Goal: Task Accomplishment & Management: Manage account settings

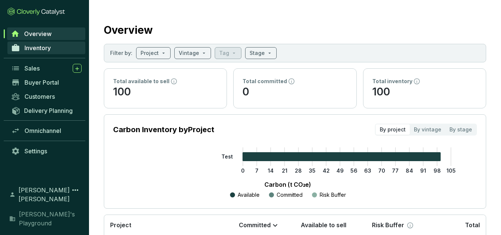
click at [52, 45] on link "Inventory" at bounding box center [46, 48] width 78 height 13
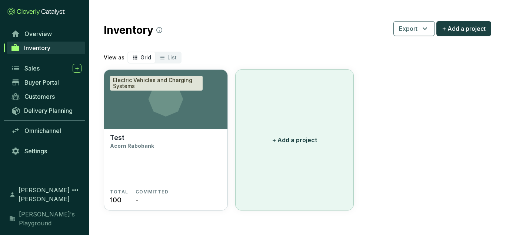
click at [273, 140] on p "+ Add a project" at bounding box center [294, 139] width 45 height 9
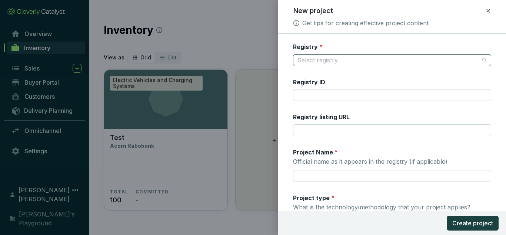
click at [348, 60] on input "Registry *" at bounding box center [389, 59] width 182 height 11
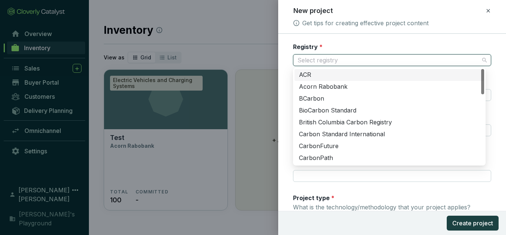
type input "v"
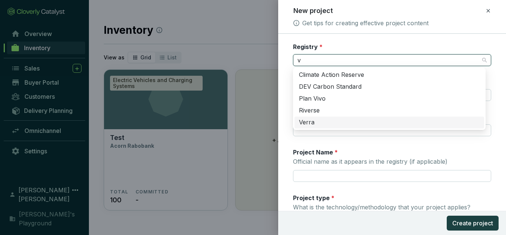
click at [338, 123] on div "Verra" at bounding box center [389, 122] width 181 height 8
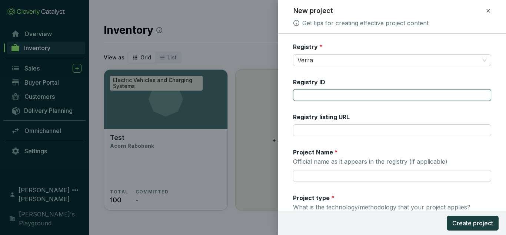
click at [335, 90] on input "Registry ID" at bounding box center [392, 95] width 198 height 12
type input "1068"
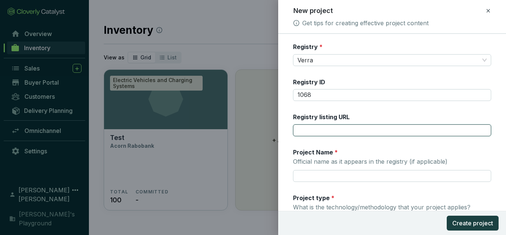
click at [346, 129] on input "Registry listing URL" at bounding box center [392, 130] width 198 height 12
paste input "[URL][DOMAIN_NAME]"
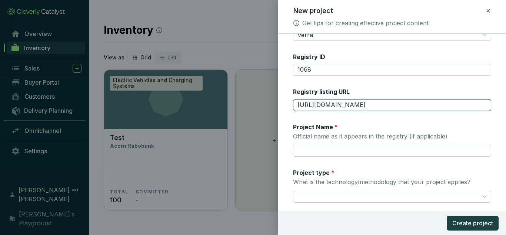
scroll to position [37, 0]
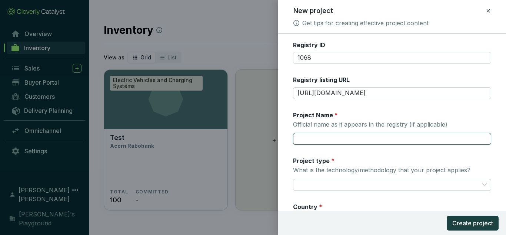
click at [344, 139] on input "Project Name * Official name as it appears in the registry (if applicable)" at bounding box center [392, 139] width 198 height 12
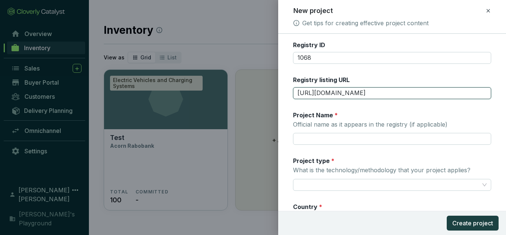
click at [344, 97] on input "[URL][DOMAIN_NAME]" at bounding box center [392, 93] width 198 height 12
paste input "projectDetail/VCS/1068"
type input "[URL][DOMAIN_NAME]"
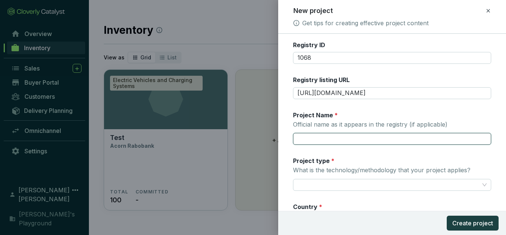
click at [349, 144] on input "Project Name * Official name as it appears in the registry (if applicable)" at bounding box center [392, 139] width 198 height 12
paste input "Hydroelectric Project [GEOGRAPHIC_DATA]"
type input "Hydroelectric Project [GEOGRAPHIC_DATA]"
click at [356, 176] on div "Project type * What is the technology/methodology that your project applies?" at bounding box center [382, 167] width 178 height 22
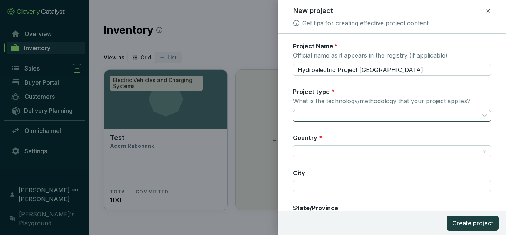
scroll to position [111, 0]
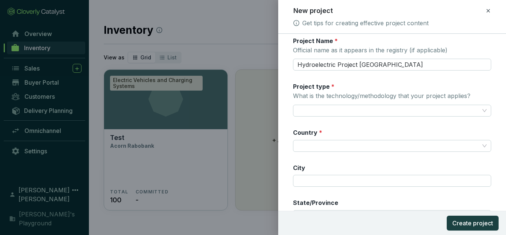
click at [355, 103] on div "Project type * What is the technology/methodology that your project applies?" at bounding box center [382, 93] width 178 height 22
click at [356, 108] on input "Project type * What is the technology/methodology that your project applies?" at bounding box center [389, 110] width 182 height 11
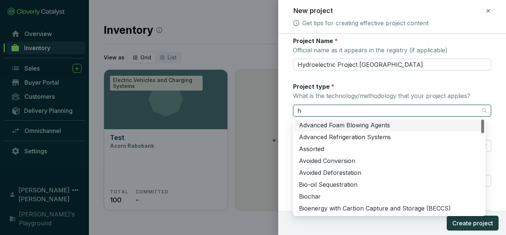
type input "hy"
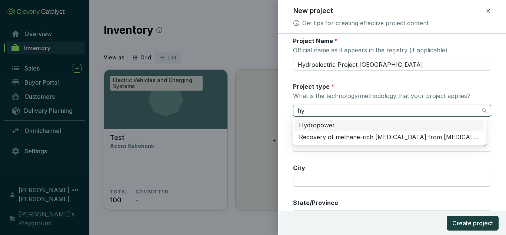
click at [352, 121] on div "Hydropower" at bounding box center [389, 125] width 181 height 8
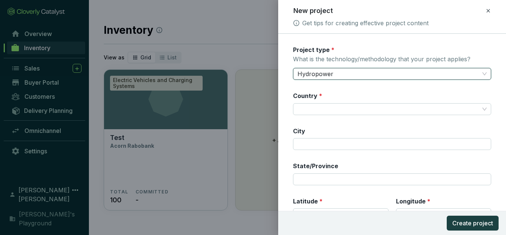
scroll to position [148, 0]
click at [347, 112] on input "Country *" at bounding box center [389, 108] width 182 height 11
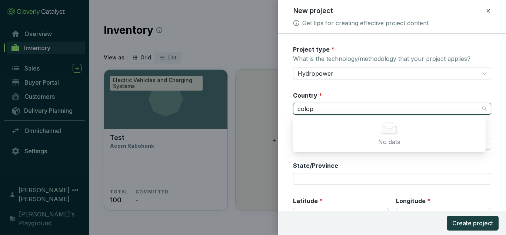
type input "colo"
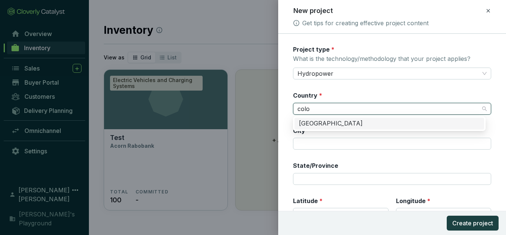
click at [340, 122] on div "[GEOGRAPHIC_DATA]" at bounding box center [389, 123] width 181 height 8
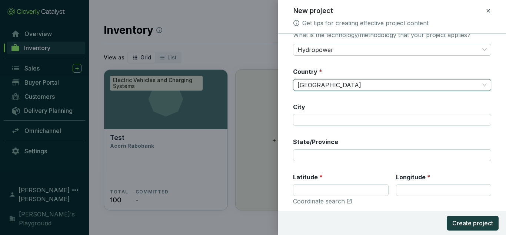
scroll to position [196, 0]
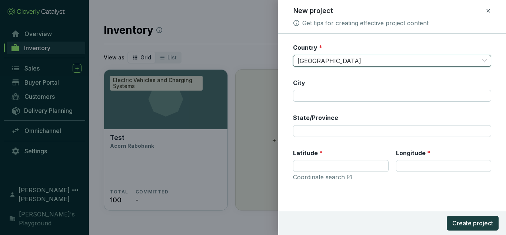
click at [334, 124] on div "State/Province" at bounding box center [315, 118] width 45 height 11
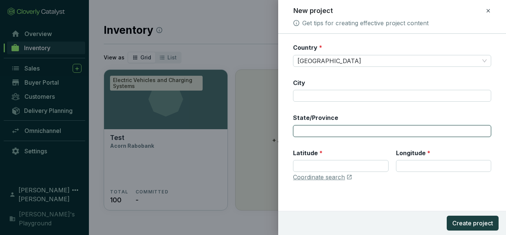
click at [335, 130] on input "State/Province" at bounding box center [392, 131] width 198 height 12
paste input "E 885038 N 1079832"
drag, startPoint x: 326, startPoint y: 128, endPoint x: 304, endPoint y: 130, distance: 21.6
click at [304, 130] on input "E 885038 N 1079832" at bounding box center [392, 131] width 198 height 12
type input "E N 1079832"
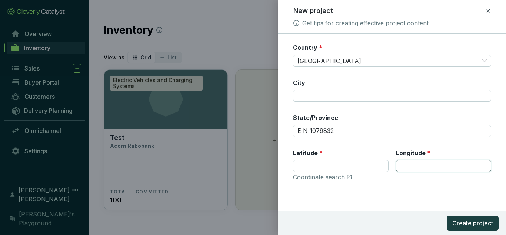
click at [421, 160] on input "Longitude *" at bounding box center [443, 166] width 95 height 12
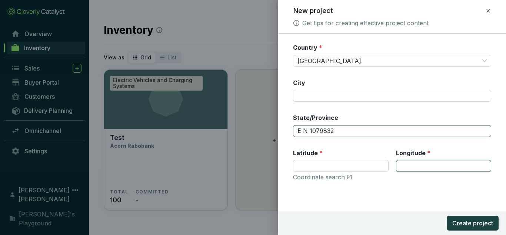
paste input "885038"
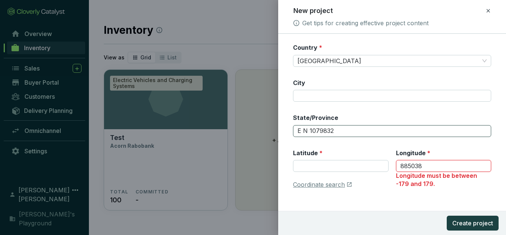
type input "885038"
drag, startPoint x: 340, startPoint y: 132, endPoint x: 310, endPoint y: 130, distance: 30.0
click at [310, 130] on input "E N 1079832" at bounding box center [392, 131] width 198 height 12
type input "E N"
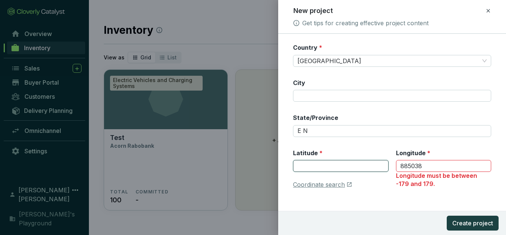
click at [350, 166] on input "Latitude *" at bounding box center [340, 166] width 95 height 12
paste input "1079832"
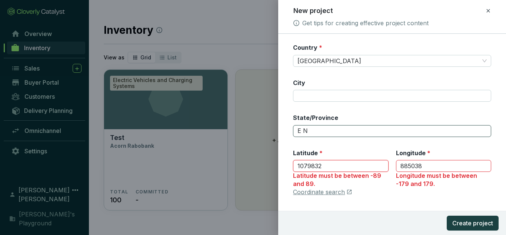
type input "1079832"
drag, startPoint x: 313, startPoint y: 131, endPoint x: 222, endPoint y: 116, distance: 91.7
click at [222, 116] on div "New project Get tips for creating effective project content Registry * Verra Re…" at bounding box center [253, 117] width 506 height 235
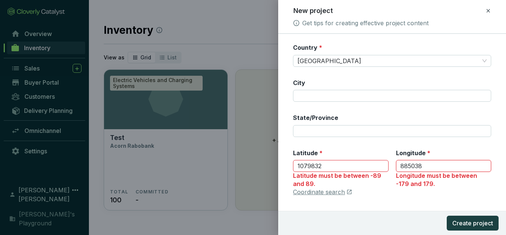
click at [399, 168] on input "885038" at bounding box center [443, 166] width 95 height 12
click at [423, 164] on input "-885038" at bounding box center [443, 166] width 95 height 12
drag, startPoint x: 408, startPoint y: 164, endPoint x: 436, endPoint y: 165, distance: 27.5
click at [436, 165] on input "-885038" at bounding box center [443, 166] width 95 height 12
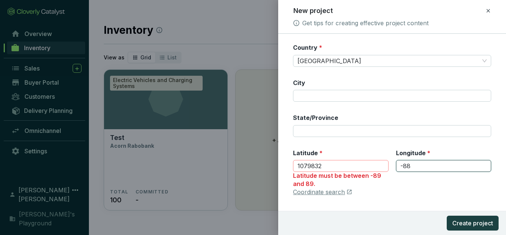
type input "-88"
drag, startPoint x: 304, startPoint y: 165, endPoint x: 347, endPoint y: 164, distance: 43.4
click at [347, 164] on input "1079832" at bounding box center [340, 166] width 95 height 12
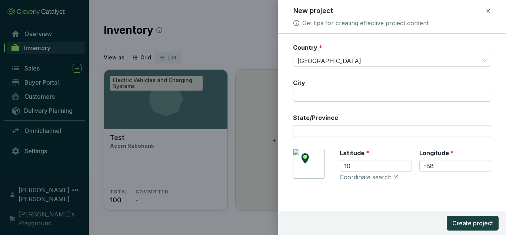
click at [340, 196] on form "Registry * Verra Registry ID 1068 Registry listing URL [URL][DOMAIN_NAME] Proje…" at bounding box center [392, 36] width 228 height 379
click at [374, 177] on link "Coordinate search" at bounding box center [366, 177] width 52 height 8
drag, startPoint x: 370, startPoint y: 166, endPoint x: 311, endPoint y: 163, distance: 59.0
click at [311, 163] on div "[GEOGRAPHIC_DATA] Coordinate search" at bounding box center [392, 165] width 198 height 33
type input "6"
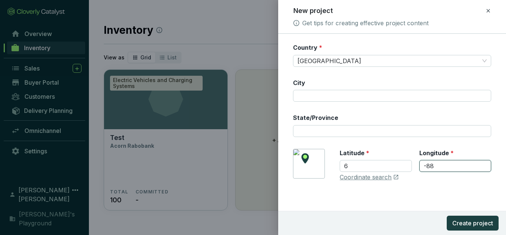
drag, startPoint x: 454, startPoint y: 160, endPoint x: 425, endPoint y: 168, distance: 30.0
click at [425, 168] on input "-88" at bounding box center [456, 166] width 72 height 12
type input "-75"
click at [447, 215] on button "Create project" at bounding box center [473, 222] width 52 height 15
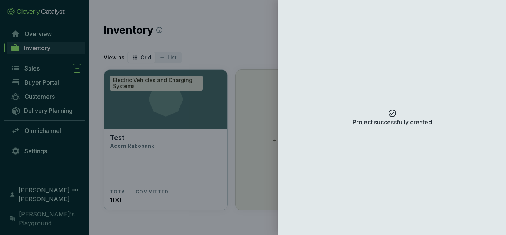
scroll to position [0, 0]
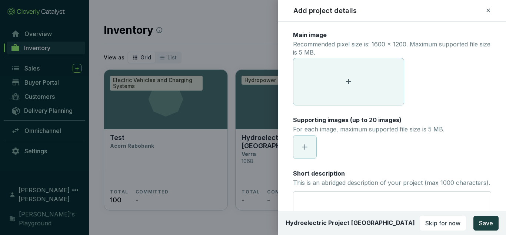
click at [430, 121] on div "Supporting images (up to 20 images) For each image, maximum supported file size…" at bounding box center [369, 125] width 152 height 19
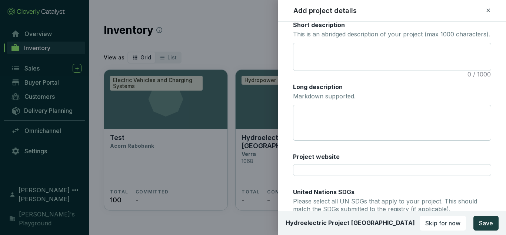
scroll to position [111, 0]
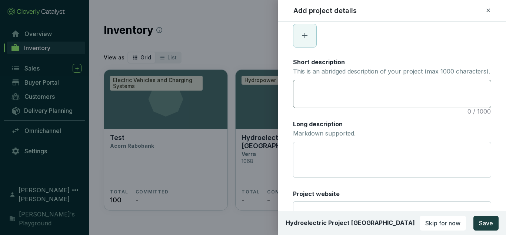
drag, startPoint x: 335, startPoint y: 122, endPoint x: 344, endPoint y: 99, distance: 24.9
click at [335, 116] on div "Main image Recommended pixel size is: 1600 x 1200. Maximum supported file size …" at bounding box center [392, 115] width 198 height 391
click at [344, 99] on textarea "Short description This is an abridged description of your project (max 1000 cha…" at bounding box center [393, 93] width 198 height 27
paste textarea "The Hydroelectric Project El Edén (hereafter, the project activity or project) …"
type textarea "The Hydroelectric Project El Edén (hereafter, the project activity or project) …"
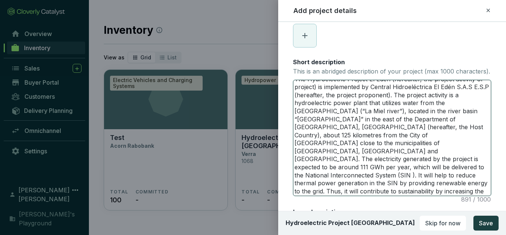
scroll to position [0, 0]
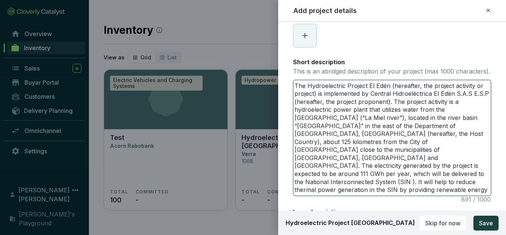
drag, startPoint x: 360, startPoint y: 95, endPoint x: 374, endPoint y: 156, distance: 62.9
click at [374, 156] on textarea "The Hydroelectric Project El Edén (hereafter, the project activity or project) …" at bounding box center [393, 137] width 198 height 115
drag, startPoint x: 390, startPoint y: 92, endPoint x: 405, endPoint y: 111, distance: 23.8
click at [405, 111] on textarea "The Hydroelectric Project El Edén (hereafter, the project activity or project) …" at bounding box center [393, 137] width 198 height 115
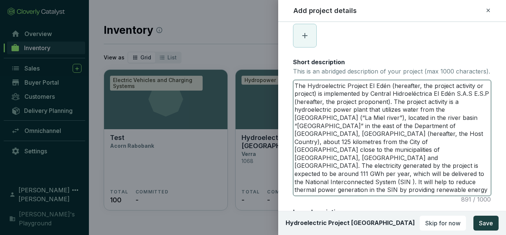
click at [405, 111] on textarea "The Hydroelectric Project El Edén (hereafter, the project activity or project) …" at bounding box center [393, 137] width 198 height 115
drag, startPoint x: 407, startPoint y: 111, endPoint x: 391, endPoint y: 97, distance: 21.8
click at [391, 97] on textarea "The Hydroelectric Project El Edén (hereafter, the project activity or project) …" at bounding box center [393, 137] width 198 height 115
click at [456, 112] on textarea "The Hydroelectric Project El Edén (hereafter, the project activity or project) …" at bounding box center [393, 137] width 198 height 115
drag, startPoint x: 427, startPoint y: 103, endPoint x: 389, endPoint y: 92, distance: 40.0
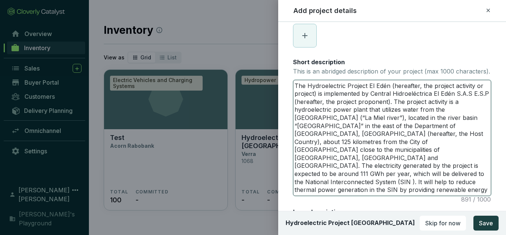
click at [389, 92] on textarea "The Hydroelectric Project El Edén (hereafter, the project activity or project) …" at bounding box center [393, 137] width 198 height 115
type textarea "The Hydroelectric Project [GEOGRAPHIC_DATA] ctivity is a hydroelectric power pl…"
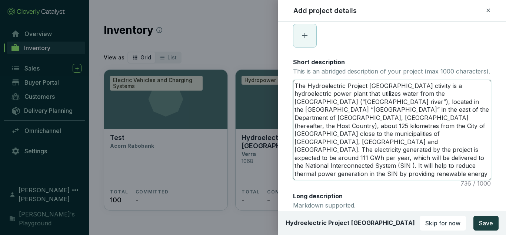
type textarea "The Hydroelectric Project El Edén tivity is a hydroelectric power plant that ut…"
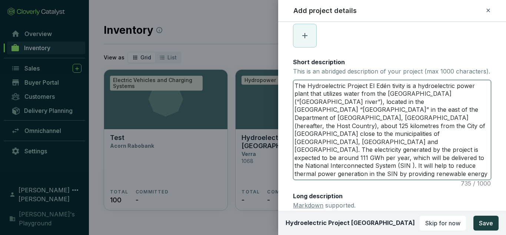
type textarea "The Hydroelectric Project El Edén ivity is a hydroelectric power plant that uti…"
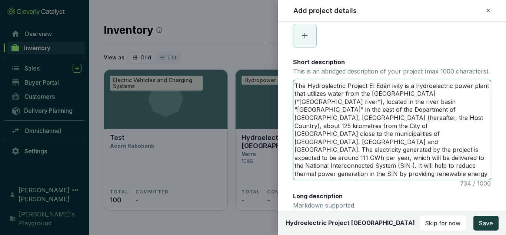
type textarea "The Hydroelectric Project [GEOGRAPHIC_DATA] vity is a hydroelectric power plant…"
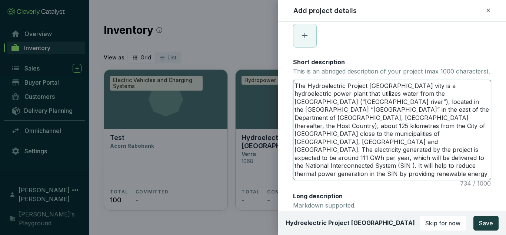
type textarea "The Hydroelectric Project [GEOGRAPHIC_DATA] ity is a hydroelectric power plant …"
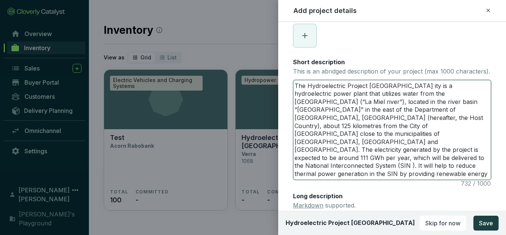
type textarea "The Hydroelectric Project [GEOGRAPHIC_DATA] ty is a hydroelectric power plant t…"
type textarea "The Hydroelectric Project [GEOGRAPHIC_DATA] y is a hydroelectric power plant th…"
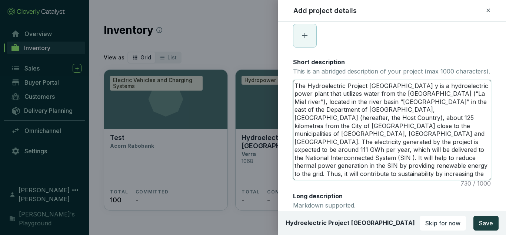
type textarea "The Hydroelectric Project [GEOGRAPHIC_DATA] is a hydroelectric power plant that…"
drag, startPoint x: 409, startPoint y: 119, endPoint x: 420, endPoint y: 133, distance: 17.7
click at [420, 133] on textarea "The Hydroelectric Project [GEOGRAPHIC_DATA] is a hydroelectric power plant that…" at bounding box center [393, 129] width 198 height 99
click at [411, 138] on textarea "The Hydroelectric Project [GEOGRAPHIC_DATA] is a hydroelectric power plant that…" at bounding box center [393, 129] width 198 height 99
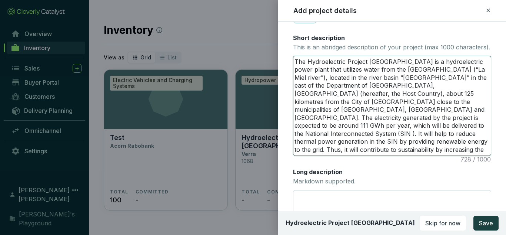
scroll to position [148, 0]
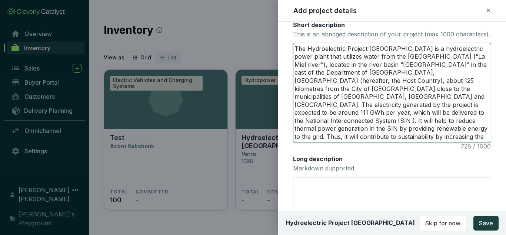
drag, startPoint x: 378, startPoint y: 97, endPoint x: 439, endPoint y: 143, distance: 76.5
click at [439, 142] on textarea "The Hydroelectric Project [GEOGRAPHIC_DATA] is a hydroelectric power plant that…" at bounding box center [393, 92] width 198 height 99
click at [426, 142] on textarea "The Hydroelectric Project [GEOGRAPHIC_DATA] is a hydroelectric power plant that…" at bounding box center [393, 92] width 198 height 99
drag, startPoint x: 419, startPoint y: 145, endPoint x: 414, endPoint y: 90, distance: 55.4
click at [414, 90] on textarea "The Hydroelectric Project [GEOGRAPHIC_DATA] is a hydroelectric power plant that…" at bounding box center [393, 92] width 198 height 99
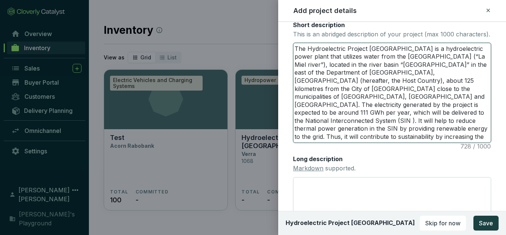
click at [403, 117] on textarea "The Hydroelectric Project [GEOGRAPHIC_DATA] is a hydroelectric power plant that…" at bounding box center [393, 92] width 198 height 99
drag, startPoint x: 396, startPoint y: 105, endPoint x: 409, endPoint y: 133, distance: 31.0
click at [409, 133] on textarea "The Hydroelectric Project [GEOGRAPHIC_DATA] is a hydroelectric power plant that…" at bounding box center [393, 92] width 198 height 99
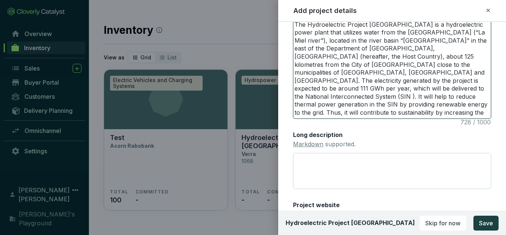
scroll to position [185, 0]
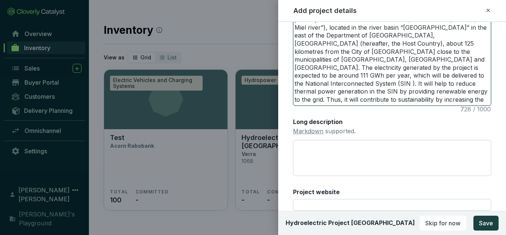
type textarea "The Hydroelectric Project [GEOGRAPHIC_DATA] is a hydroelectric power plant that…"
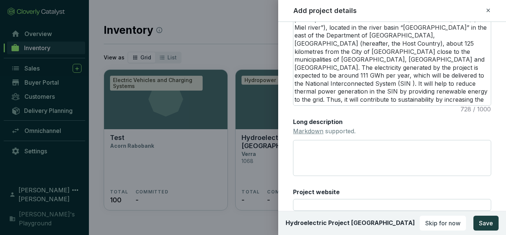
click at [401, 137] on div "Long description Markdown supported." at bounding box center [392, 147] width 198 height 58
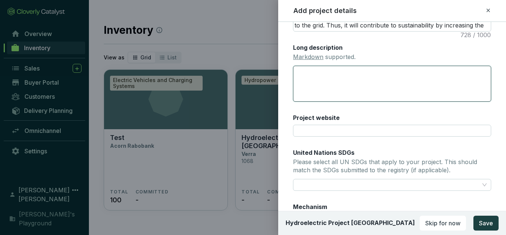
click at [389, 82] on textarea "Long description Markdown supported." at bounding box center [392, 84] width 198 height 36
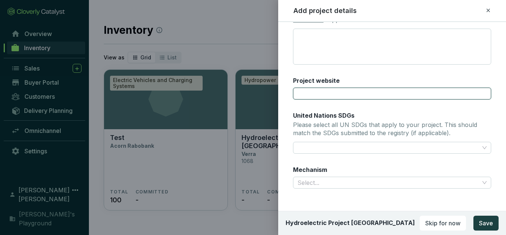
click at [365, 99] on input "Project website" at bounding box center [392, 93] width 198 height 12
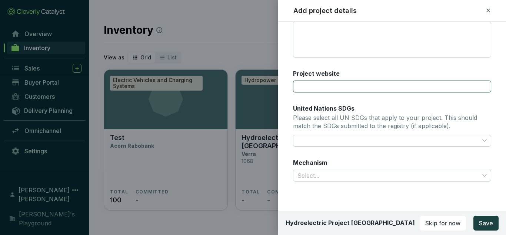
scroll to position [312, 0]
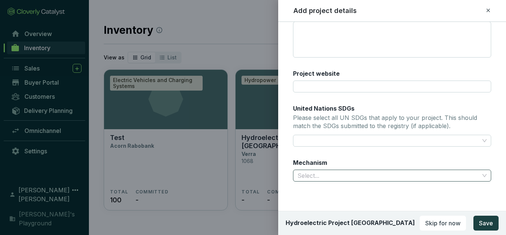
click at [365, 176] on input "Mechanism" at bounding box center [389, 175] width 182 height 11
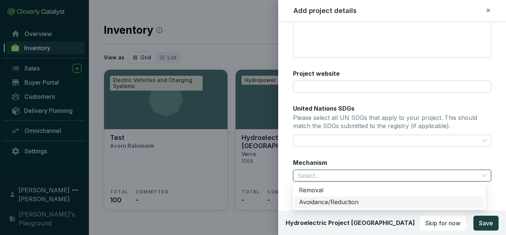
click at [360, 206] on div "Avoidance/Reduction" at bounding box center [389, 202] width 181 height 8
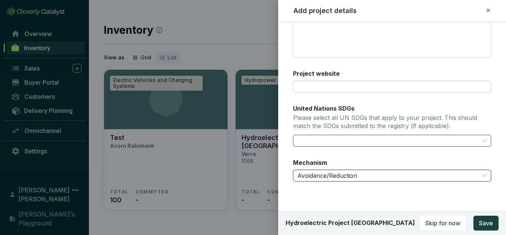
click at [365, 138] on div at bounding box center [388, 140] width 187 height 10
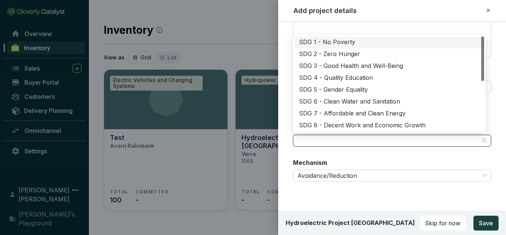
click at [365, 138] on div at bounding box center [388, 140] width 187 height 10
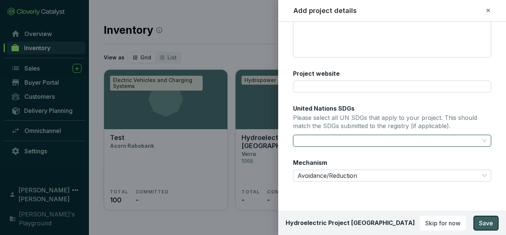
click at [485, 222] on span "Save" at bounding box center [486, 222] width 14 height 9
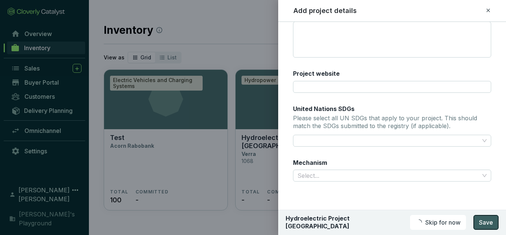
scroll to position [239, 0]
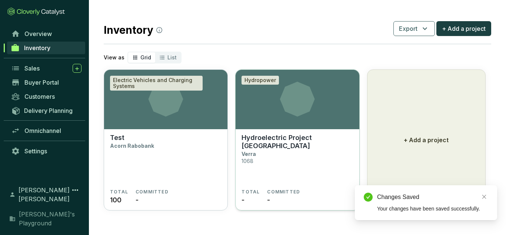
click at [299, 156] on section "Hydroelectric Project El Edén Verra 1068" at bounding box center [298, 160] width 112 height 55
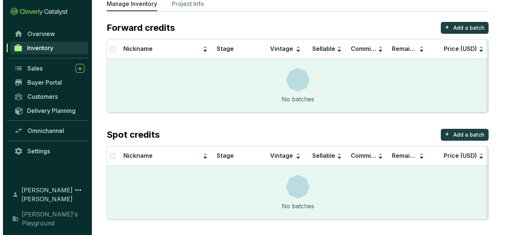
scroll to position [16, 0]
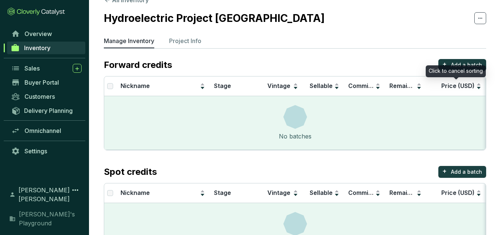
click at [454, 66] on div "Click to cancel sorting" at bounding box center [456, 71] width 60 height 12
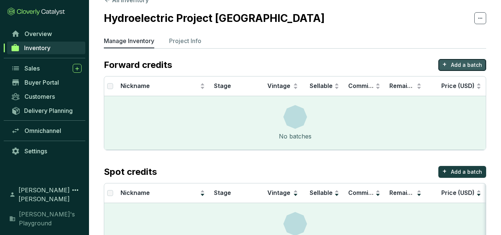
click at [457, 60] on button "+ Add a batch" at bounding box center [462, 65] width 48 height 12
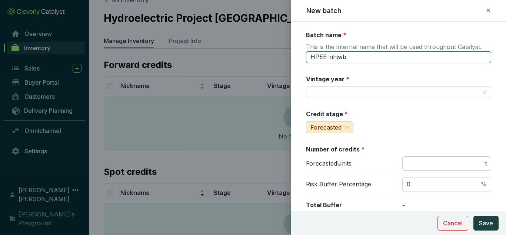
click at [346, 55] on input "HPEE-nhjwb" at bounding box center [398, 57] width 185 height 12
drag, startPoint x: 351, startPoint y: 56, endPoint x: 299, endPoint y: 57, distance: 52.6
click at [370, 95] on input "Vintage year *" at bounding box center [395, 91] width 169 height 11
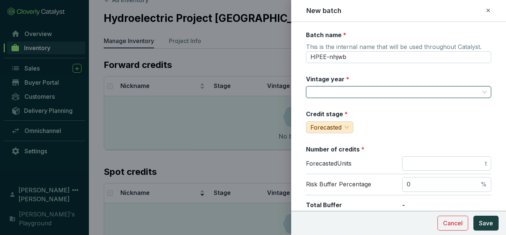
paste input "26.622"
type input "26.622"
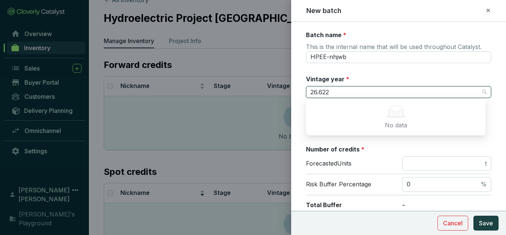
drag, startPoint x: 343, startPoint y: 91, endPoint x: 277, endPoint y: 82, distance: 66.2
click at [277, 82] on div "New batch Batch name * This is the internal name that will be used throughout C…" at bounding box center [253, 117] width 506 height 235
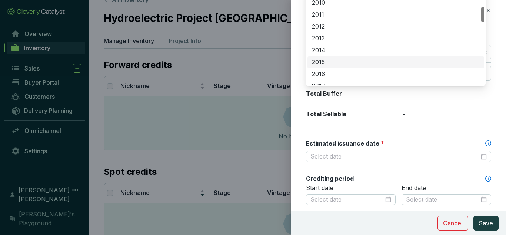
scroll to position [185, 0]
click at [337, 60] on div "2021" at bounding box center [396, 59] width 168 height 8
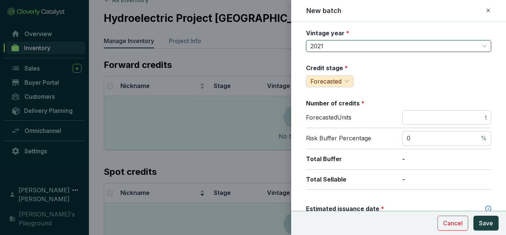
scroll to position [37, 0]
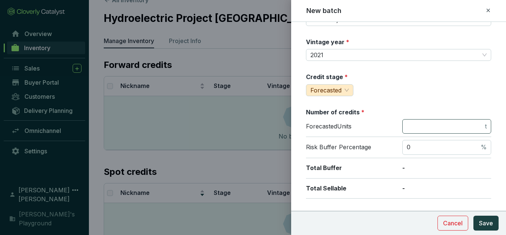
click at [433, 130] on span "t" at bounding box center [447, 126] width 89 height 15
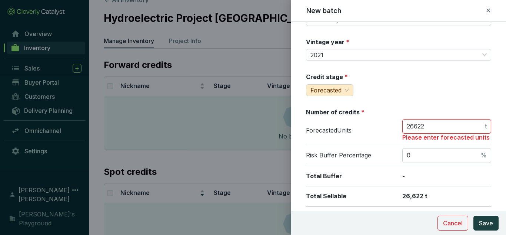
type input "26622"
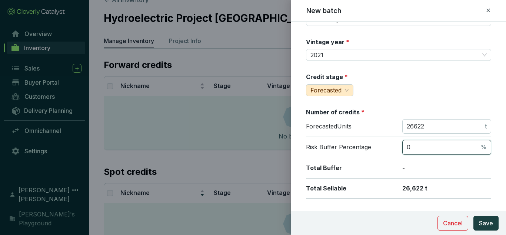
click at [428, 146] on input "0" at bounding box center [443, 147] width 73 height 8
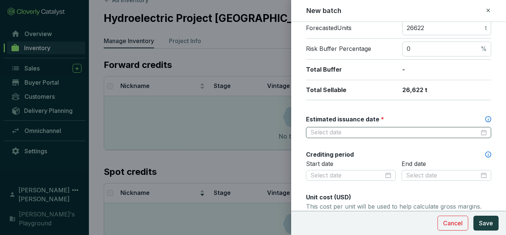
scroll to position [148, 0]
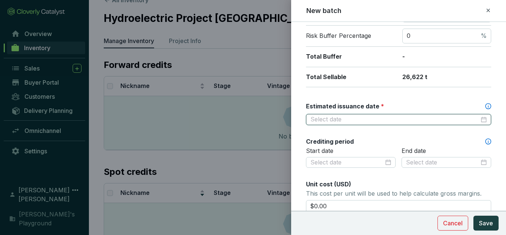
click at [354, 116] on input "Estimated issuance date *" at bounding box center [395, 119] width 169 height 8
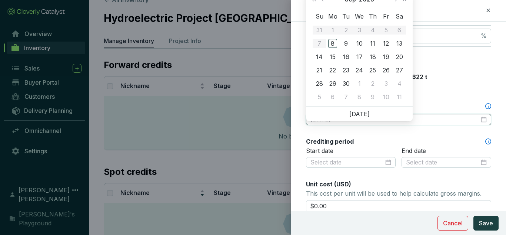
type input "2025-09-19"
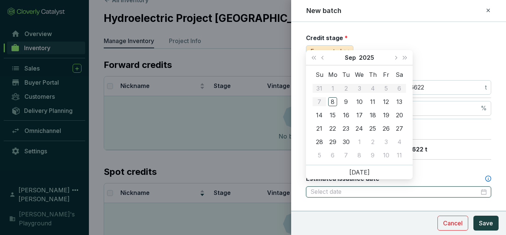
scroll to position [74, 0]
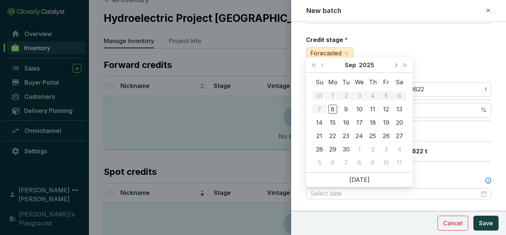
click at [397, 67] on button "Next month (PageDown)" at bounding box center [396, 64] width 10 height 15
type input "2025-11-05"
type input "2025-10-31"
click at [384, 150] on div "31" at bounding box center [386, 149] width 9 height 9
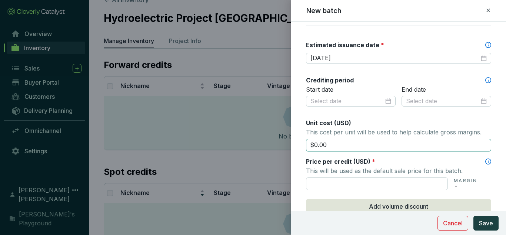
scroll to position [222, 0]
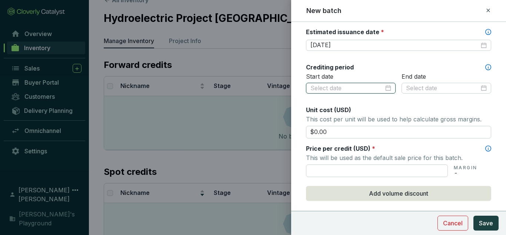
click at [374, 88] on input at bounding box center [347, 88] width 73 height 8
click at [348, 84] on input at bounding box center [347, 88] width 73 height 8
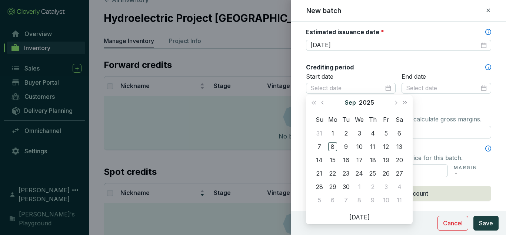
click at [349, 105] on button "Sep" at bounding box center [350, 102] width 11 height 15
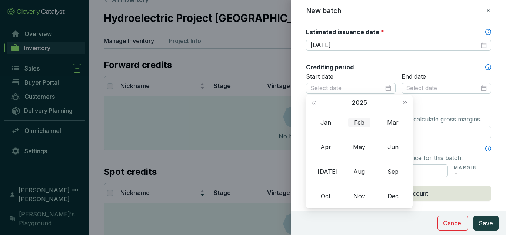
type input "2025-02-08"
click at [314, 102] on span "Last year (Control + left)" at bounding box center [314, 102] width 4 height 4
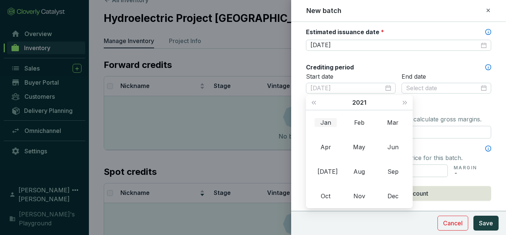
type input "2021-01-08"
click at [332, 125] on div "Jan" at bounding box center [326, 122] width 22 height 9
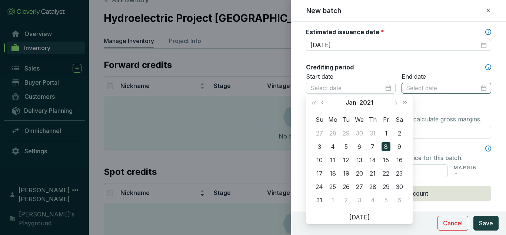
click at [449, 87] on input at bounding box center [442, 88] width 73 height 8
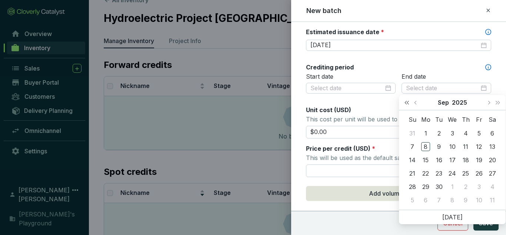
click at [407, 104] on button "Last year (Control + left)" at bounding box center [407, 102] width 10 height 15
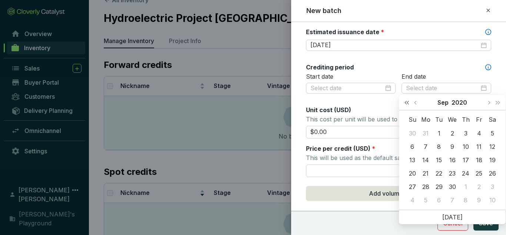
click at [407, 104] on button "Last year (Control + left)" at bounding box center [407, 102] width 10 height 15
type input "2018-08-29"
click at [498, 105] on button "Next year (Control + right)" at bounding box center [498, 102] width 10 height 15
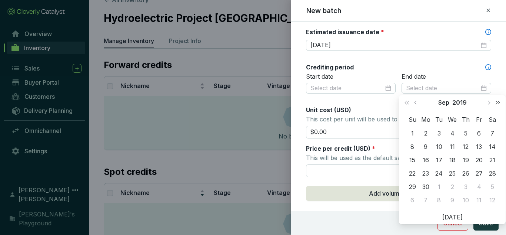
click at [498, 105] on button "Next year (Control + right)" at bounding box center [498, 102] width 10 height 15
click at [414, 105] on button "Previous month (PageUp)" at bounding box center [417, 102] width 10 height 15
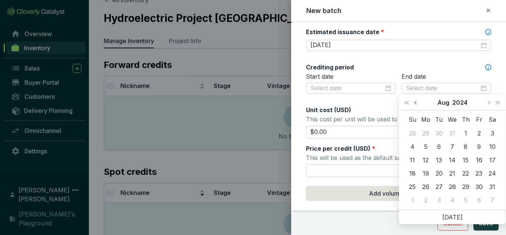
click at [414, 105] on button "Previous month (PageUp)" at bounding box center [417, 102] width 10 height 15
type input "2024-06-30"
click at [415, 134] on div "30" at bounding box center [412, 133] width 9 height 9
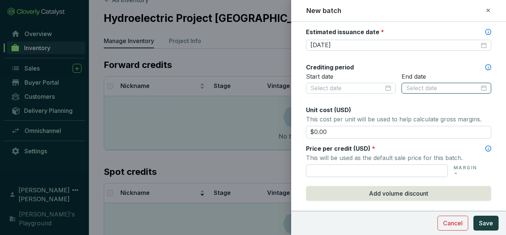
click at [420, 85] on input at bounding box center [442, 88] width 73 height 8
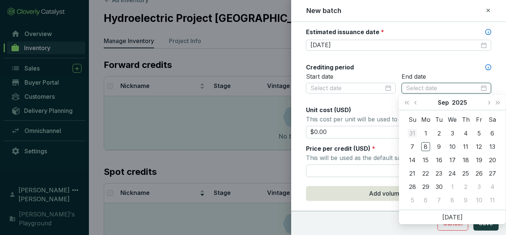
type input "2025-08-31"
type input "2025-09-01"
click at [417, 102] on span "Previous month (PageUp)" at bounding box center [416, 102] width 4 height 4
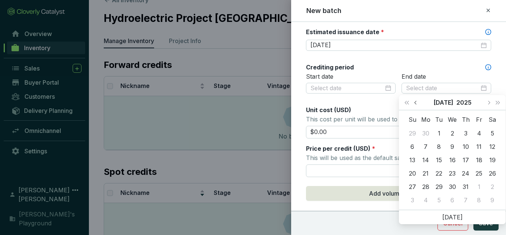
click at [417, 102] on span "Previous month (PageUp)" at bounding box center [416, 102] width 4 height 4
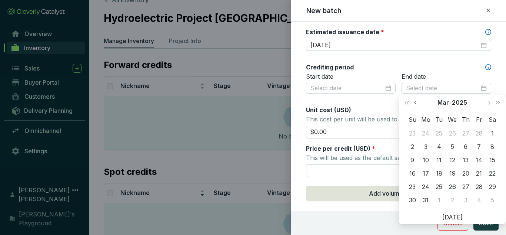
click at [417, 102] on span "Previous month (PageUp)" at bounding box center [416, 102] width 4 height 4
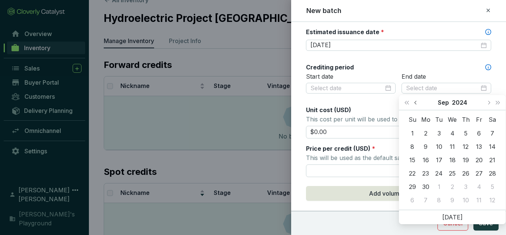
click at [417, 102] on span "Previous month (PageUp)" at bounding box center [416, 102] width 4 height 4
type input "2024-06-30"
click at [414, 198] on div "30" at bounding box center [412, 199] width 9 height 9
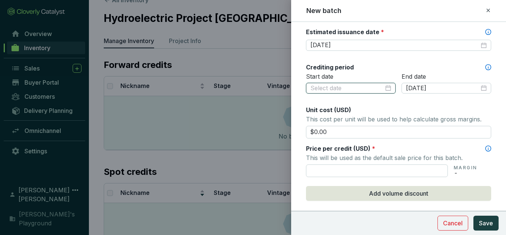
click at [377, 85] on input at bounding box center [347, 88] width 73 height 8
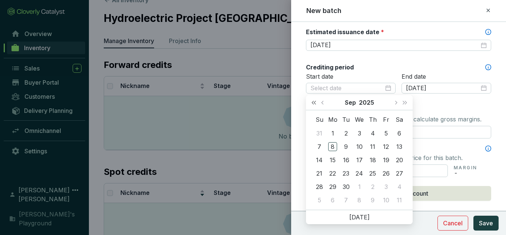
click at [315, 102] on span "Last year (Control + left)" at bounding box center [314, 102] width 4 height 4
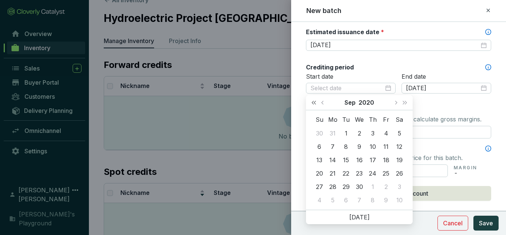
click at [315, 102] on span "Last year (Control + left)" at bounding box center [314, 102] width 4 height 4
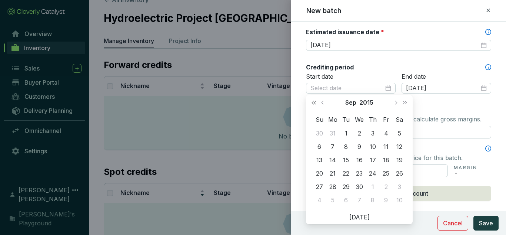
click at [315, 102] on span "Last year (Control + left)" at bounding box center [314, 102] width 4 height 4
click at [406, 103] on button "Next year (Control + right)" at bounding box center [405, 102] width 10 height 15
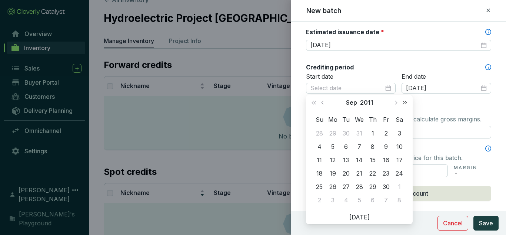
click at [406, 103] on span "Next year (Control + right)" at bounding box center [405, 102] width 4 height 4
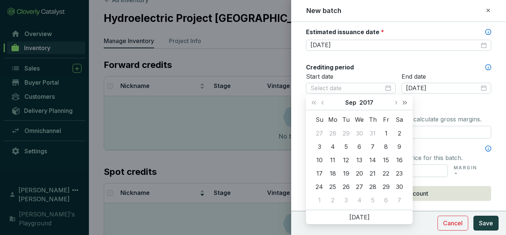
click at [406, 103] on span "Next year (Control + right)" at bounding box center [405, 102] width 4 height 4
click at [324, 102] on span "Previous month (PageUp)" at bounding box center [323, 102] width 4 height 4
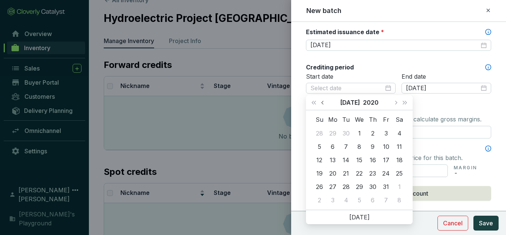
click at [324, 102] on span "Previous month (PageUp)" at bounding box center [323, 102] width 4 height 4
click at [397, 102] on button "Next month (PageDown)" at bounding box center [396, 102] width 10 height 15
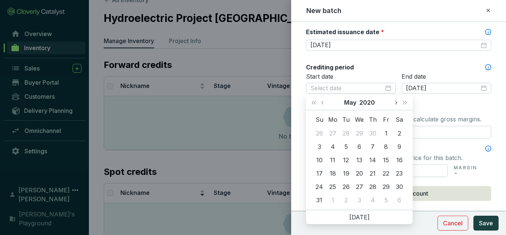
click at [397, 102] on button "Next month (PageDown)" at bounding box center [396, 102] width 10 height 15
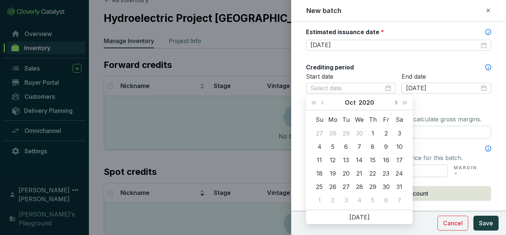
click at [397, 102] on button "Next month (PageDown)" at bounding box center [396, 102] width 10 height 15
type input "2021-01-01"
click at [386, 130] on div "1" at bounding box center [386, 133] width 9 height 9
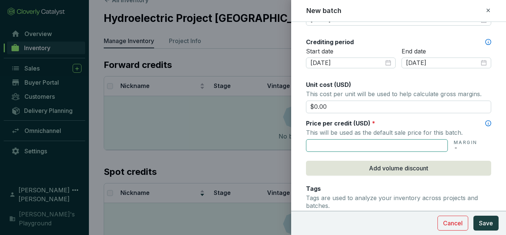
scroll to position [259, 0]
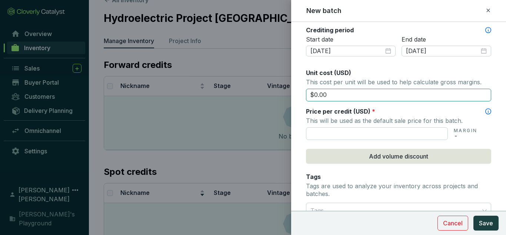
click at [380, 95] on input "$0.00" at bounding box center [398, 95] width 185 height 13
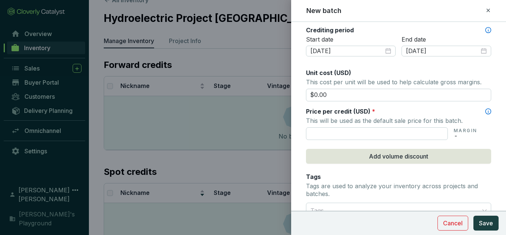
drag, startPoint x: 380, startPoint y: 95, endPoint x: 287, endPoint y: 103, distance: 93.4
click at [287, 103] on div "New batch Batch name * This is the internal name that will be used throughout C…" at bounding box center [253, 117] width 506 height 235
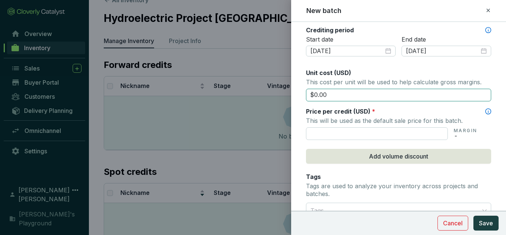
click at [329, 95] on input "$0.00" at bounding box center [398, 95] width 185 height 13
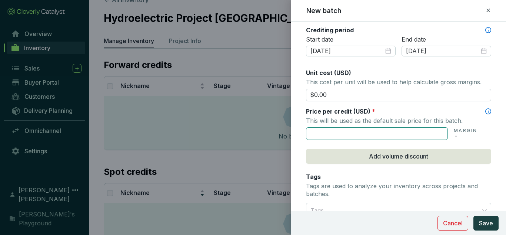
click at [356, 133] on input "text" at bounding box center [377, 133] width 142 height 13
type input "$4.50"
click at [416, 108] on div "Price per credit (USD) *" at bounding box center [398, 111] width 185 height 8
drag, startPoint x: 333, startPoint y: 135, endPoint x: 177, endPoint y: 122, distance: 156.6
click at [177, 122] on div "New batch Batch name * This is the internal name that will be used throughout C…" at bounding box center [253, 117] width 506 height 235
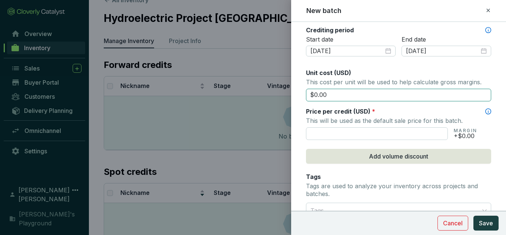
click at [340, 91] on input "$0.00" at bounding box center [398, 95] width 185 height 13
type input "$0"
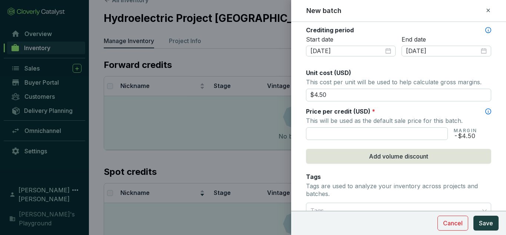
type input "$4.50"
click at [394, 80] on p "This cost per unit will be used to help calculate gross margins." at bounding box center [398, 82] width 185 height 10
click at [405, 122] on p "This will be used as the default sale price for this batch." at bounding box center [398, 120] width 185 height 10
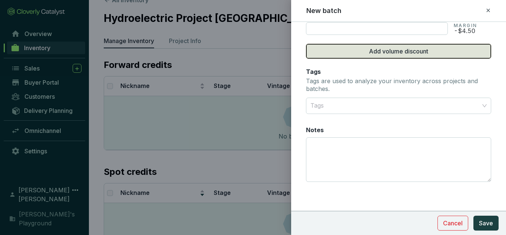
scroll to position [365, 0]
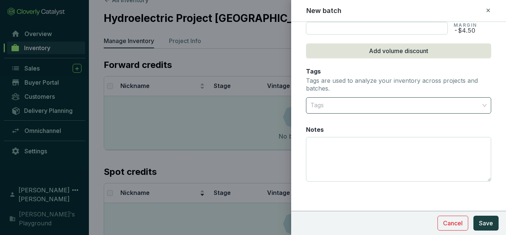
click at [359, 110] on div at bounding box center [395, 105] width 174 height 15
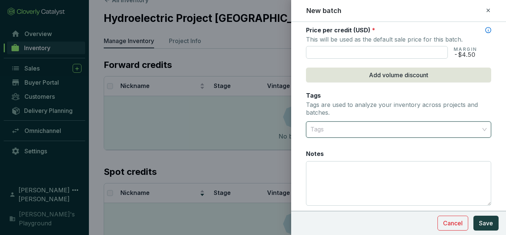
scroll to position [328, 0]
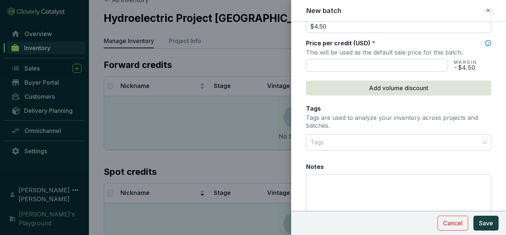
click at [388, 116] on p "Tags are used to analyze your inventory across projects and batches." at bounding box center [398, 122] width 185 height 16
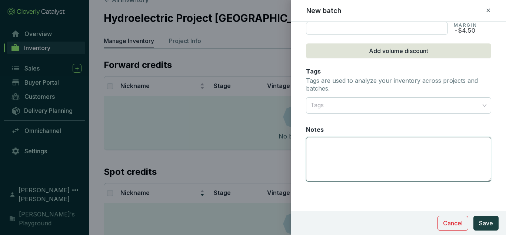
click at [380, 139] on textarea "Notes" at bounding box center [399, 159] width 185 height 44
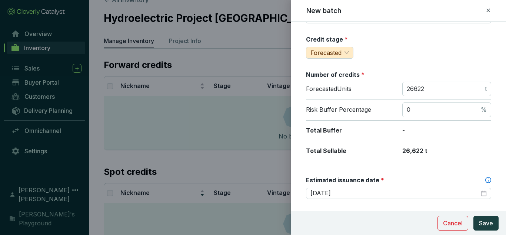
scroll to position [74, 0]
click at [340, 47] on div "Forecasted" at bounding box center [329, 53] width 47 height 12
type textarea "Minimum Volume per Transaction: 1000t"
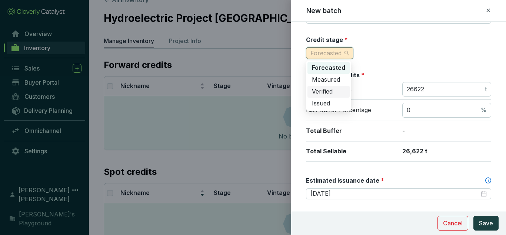
click at [338, 91] on div "Verified" at bounding box center [328, 91] width 33 height 8
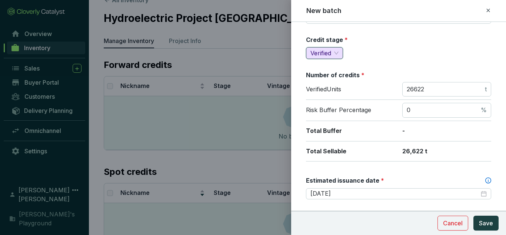
click at [396, 56] on div "Credit stage * verified Verified" at bounding box center [398, 47] width 185 height 23
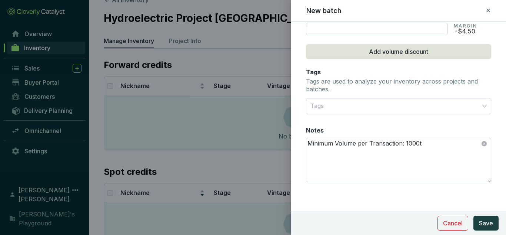
scroll to position [365, 0]
click at [491, 219] on span "Save" at bounding box center [486, 222] width 14 height 9
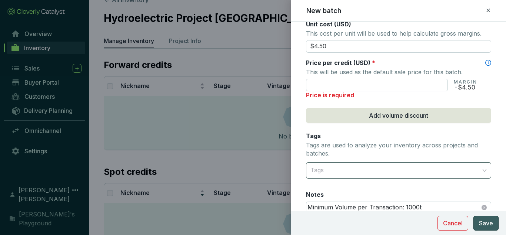
scroll to position [291, 0]
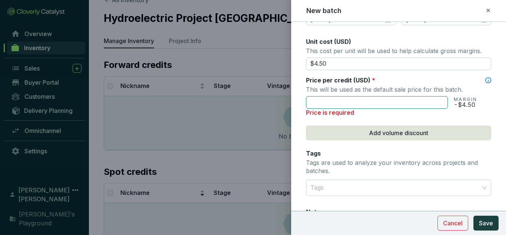
click at [369, 105] on input "text" at bounding box center [377, 102] width 142 height 13
drag, startPoint x: 358, startPoint y: 66, endPoint x: 267, endPoint y: 64, distance: 90.9
click at [267, 64] on div "New batch Batch name * This is the internal name that will be used throughout C…" at bounding box center [253, 117] width 506 height 235
click at [352, 99] on input "text" at bounding box center [377, 102] width 142 height 13
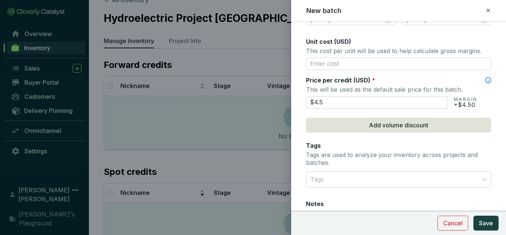
type input "$4.50"
click at [396, 146] on div "Tags Tags are used to analyze your inventory across projects and batches." at bounding box center [398, 154] width 185 height 27
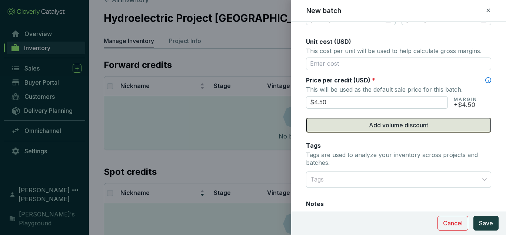
click at [400, 127] on span "Add volume discount" at bounding box center [398, 124] width 59 height 9
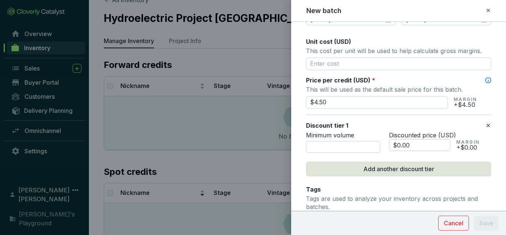
scroll to position [328, 0]
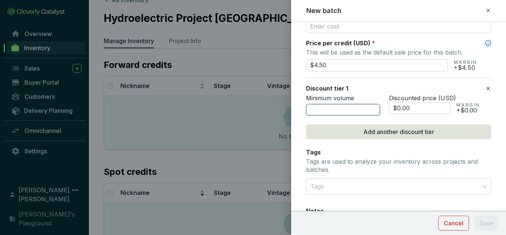
click at [360, 109] on input "number" at bounding box center [343, 110] width 74 height 12
type input "10000"
click at [409, 106] on input "$0.00" at bounding box center [420, 108] width 62 height 12
drag, startPoint x: 396, startPoint y: 109, endPoint x: 411, endPoint y: 108, distance: 15.2
click at [411, 108] on input "$0.00" at bounding box center [420, 108] width 62 height 12
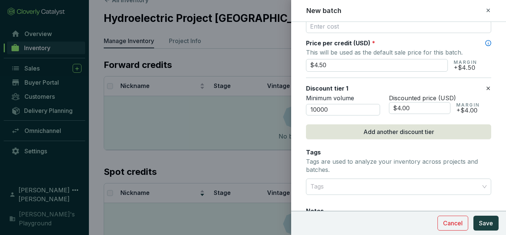
click at [430, 95] on span "Discounted price (USD)" at bounding box center [422, 97] width 67 height 7
click at [403, 106] on input "$4.00" at bounding box center [420, 108] width 62 height 12
type input "$4.10"
click at [407, 92] on div "Discount tier 1" at bounding box center [395, 88] width 179 height 8
click at [406, 120] on section "Discount tier 1 Minimum volume 10000 Discounted price (USD) $4.10 MARGIN +$4.10" at bounding box center [398, 99] width 185 height 44
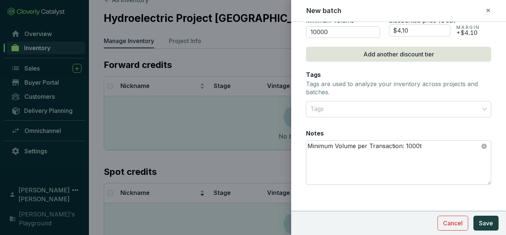
scroll to position [409, 0]
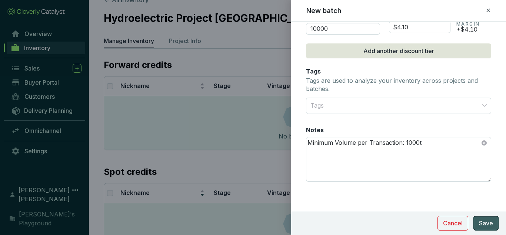
click at [491, 227] on span "Save" at bounding box center [486, 222] width 14 height 9
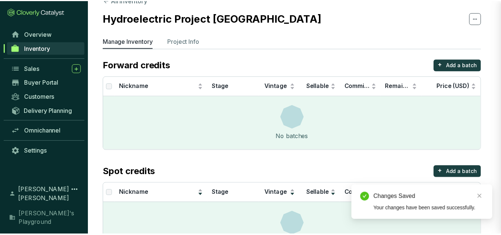
scroll to position [365, 0]
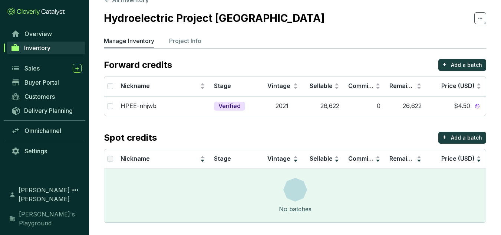
click at [363, 133] on div "Spot credits + Add a batch" at bounding box center [295, 138] width 382 height 12
click at [388, 133] on div "Spot credits + Add a batch" at bounding box center [295, 138] width 382 height 12
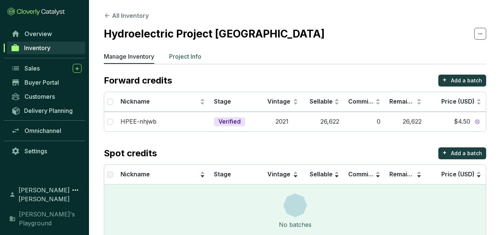
click at [189, 56] on p "Project Info" at bounding box center [185, 56] width 32 height 9
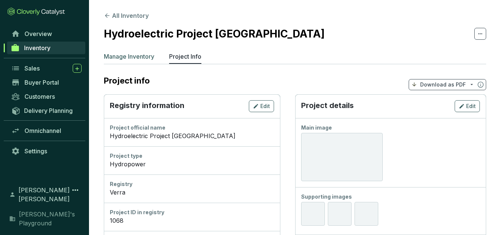
click at [136, 52] on p "Manage Inventory" at bounding box center [129, 56] width 50 height 9
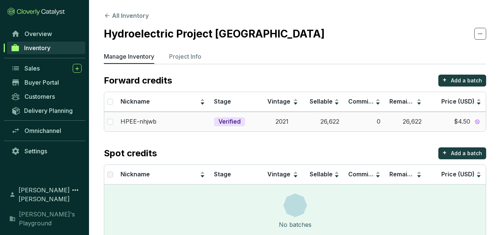
click at [261, 119] on td "2021" at bounding box center [281, 122] width 41 height 20
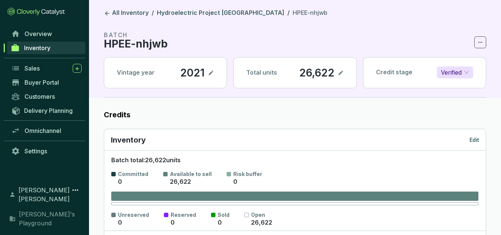
click at [485, 36] on span at bounding box center [480, 42] width 12 height 12
click at [482, 40] on icon at bounding box center [480, 42] width 6 height 9
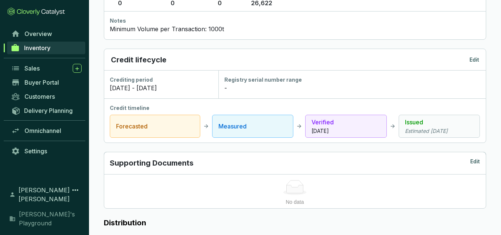
scroll to position [222, 0]
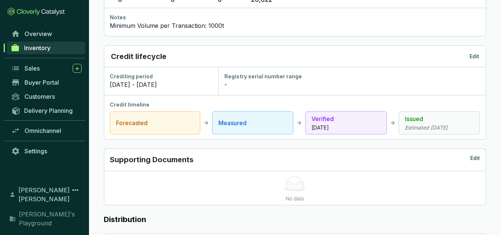
click at [476, 51] on div "Credit lifecycle Edit" at bounding box center [295, 56] width 368 height 10
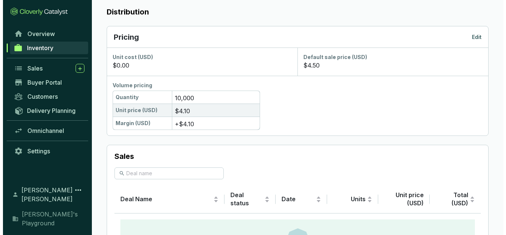
scroll to position [425, 0]
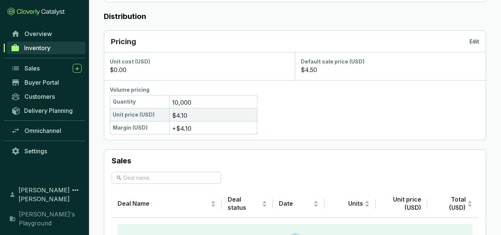
click at [478, 37] on div "Pricing Edit" at bounding box center [295, 41] width 368 height 10
click at [476, 37] on div "Pricing Edit" at bounding box center [295, 41] width 368 height 10
click at [474, 37] on div "Pricing Edit" at bounding box center [295, 41] width 368 height 10
click at [474, 42] on p "Edit" at bounding box center [474, 41] width 10 height 7
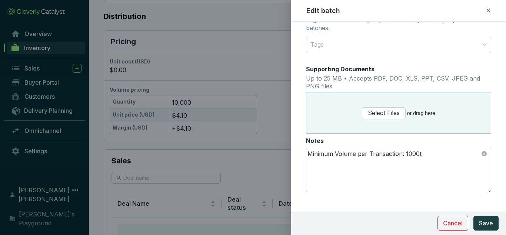
scroll to position [480, 0]
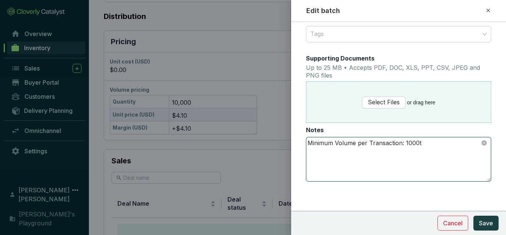
click at [407, 141] on textarea "Minimum Volume per Transaction: 1000t" at bounding box center [399, 159] width 185 height 44
click at [429, 142] on textarea "Minimum Volume per Transaction: 500t" at bounding box center [399, 159] width 185 height 44
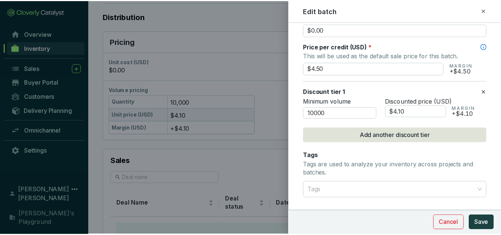
scroll to position [295, 0]
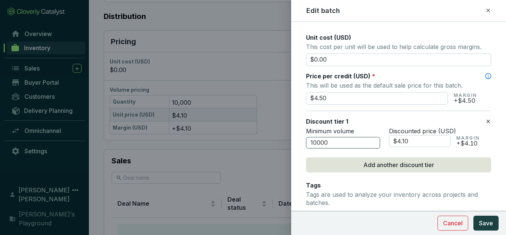
type textarea "Minimum Volume per Transaction: 500t"
drag, startPoint x: 343, startPoint y: 138, endPoint x: 198, endPoint y: 143, distance: 145.8
click at [201, 144] on div "Edit batch Batch name * This is the internal name that will be used throughout …" at bounding box center [253, 117] width 506 height 235
type input "5000"
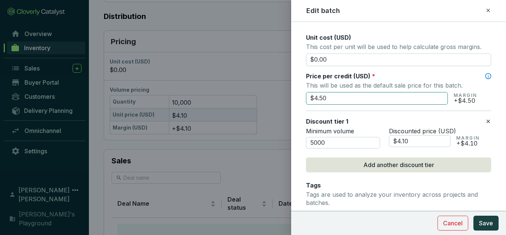
click at [337, 104] on input "$4.50" at bounding box center [377, 98] width 142 height 13
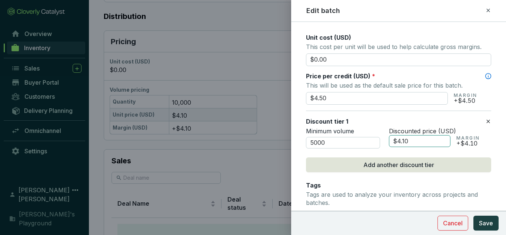
click at [413, 143] on input "$4.10" at bounding box center [420, 141] width 62 height 12
click at [486, 222] on span "Save" at bounding box center [486, 222] width 14 height 9
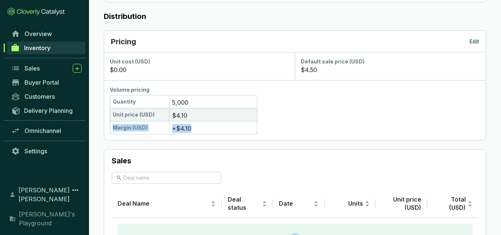
click at [389, 123] on section "Quantity 5,000 Unit price (USD) $4.10 Margin (USD) +$4.10" at bounding box center [295, 114] width 370 height 39
click at [304, 170] on section "Sales Deal Name Deal status Date Units Unit price (USD) Total (USD) No deals fo…" at bounding box center [295, 220] width 382 height 142
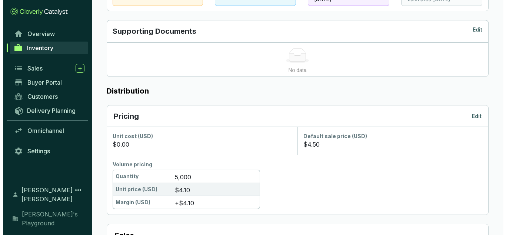
scroll to position [351, 0]
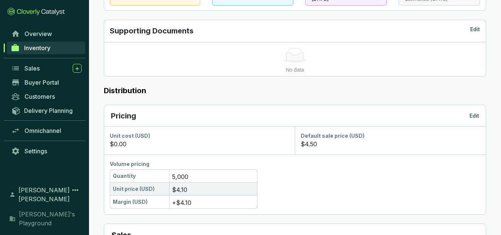
click at [296, 231] on p "Sales" at bounding box center [295, 234] width 367 height 10
click at [469, 116] on div "Pricing Edit" at bounding box center [295, 115] width 368 height 10
click at [475, 116] on p "Edit" at bounding box center [474, 115] width 10 height 7
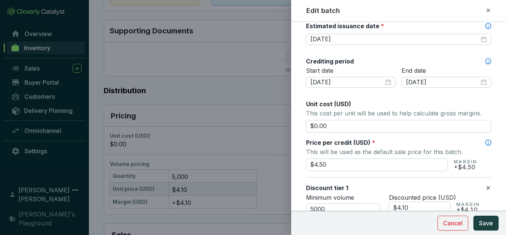
scroll to position [297, 0]
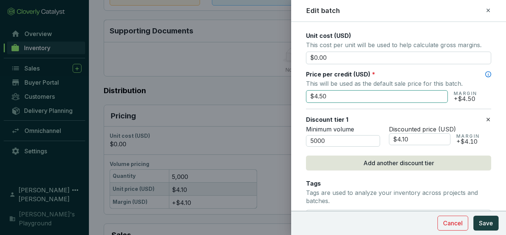
click at [339, 96] on input "$4.50" at bounding box center [377, 96] width 142 height 13
type input "$4.70"
click at [401, 114] on section "Discount tier 1 Minimum volume 5000 Discounted price (USD) $4.10 MARGIN +$4.10" at bounding box center [398, 131] width 185 height 44
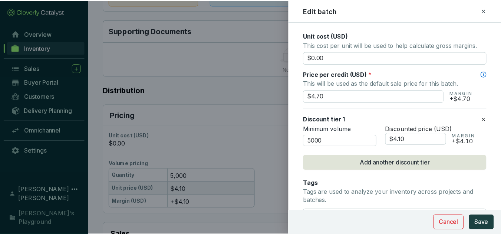
scroll to position [334, 0]
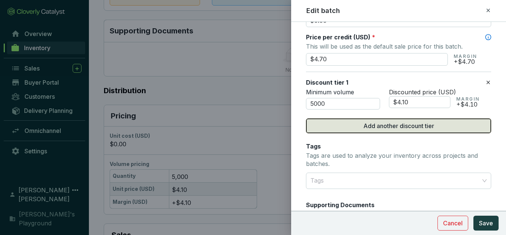
click at [400, 126] on span "Add another discount tier" at bounding box center [399, 125] width 71 height 9
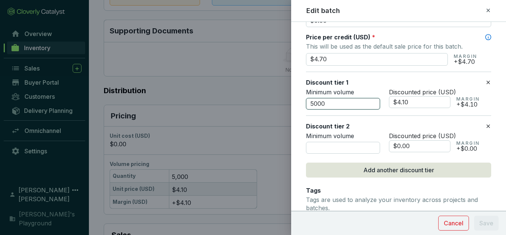
drag, startPoint x: 358, startPoint y: 102, endPoint x: 217, endPoint y: 102, distance: 141.2
click at [217, 102] on div "Edit batch Batch name * This is the internal name that will be used throughout …" at bounding box center [253, 117] width 506 height 235
type input "1000"
click at [347, 141] on div "Minimum volume" at bounding box center [343, 143] width 74 height 22
click at [338, 151] on input "number" at bounding box center [343, 148] width 74 height 12
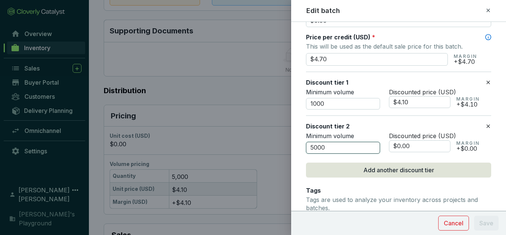
type input "5000"
click at [418, 101] on input "$4.10" at bounding box center [420, 102] width 62 height 12
type input "$4.50"
drag, startPoint x: 423, startPoint y: 146, endPoint x: 415, endPoint y: 147, distance: 8.2
click at [419, 146] on input "$0.00" at bounding box center [420, 146] width 62 height 12
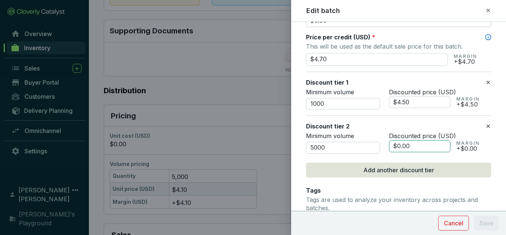
click at [410, 148] on input "$0.00" at bounding box center [420, 146] width 62 height 12
drag, startPoint x: 394, startPoint y: 147, endPoint x: 418, endPoint y: 144, distance: 23.9
click at [418, 144] on input "$0.00" at bounding box center [420, 146] width 62 height 12
type input "$4.10"
click at [421, 134] on span "Discounted price (USD)" at bounding box center [422, 135] width 67 height 7
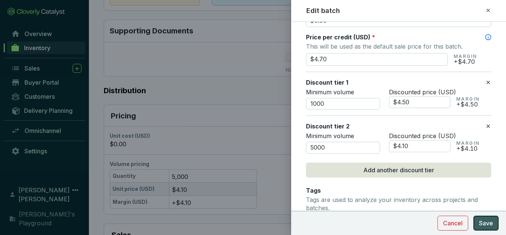
click at [491, 223] on span "Save" at bounding box center [486, 222] width 14 height 9
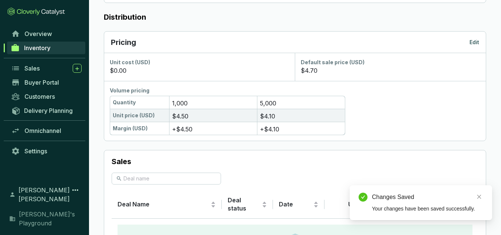
scroll to position [425, 0]
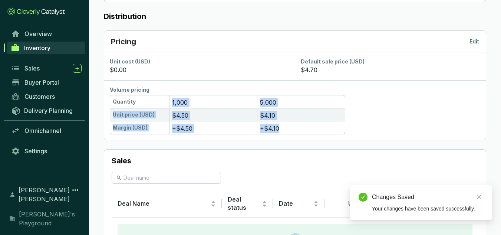
drag, startPoint x: 284, startPoint y: 135, endPoint x: 155, endPoint y: 99, distance: 133.1
click at [155, 99] on div "Volume pricing Quantity 1,000 5,000 Unit price (USD) $4.50 $4.10 Margin (USD) +…" at bounding box center [295, 110] width 382 height 60
click at [427, 133] on div "Margin (USD) +$4.50 +$4.10" at bounding box center [295, 127] width 370 height 13
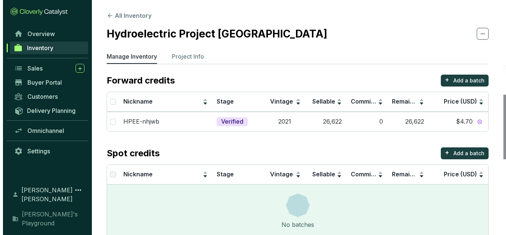
scroll to position [19, 0]
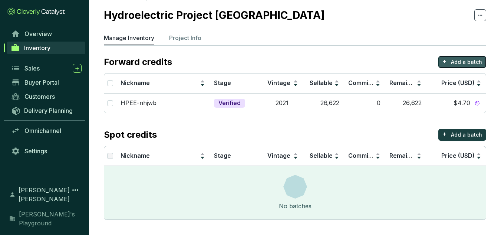
click at [451, 60] on button "+ Add a batch" at bounding box center [462, 62] width 48 height 12
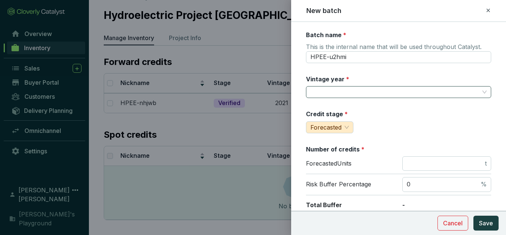
click at [357, 96] on input "Vintage year *" at bounding box center [395, 91] width 169 height 11
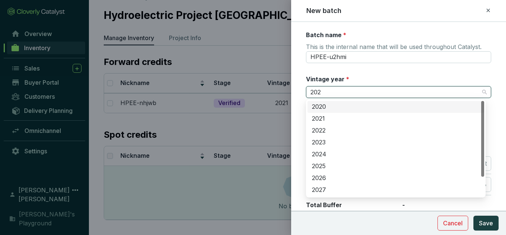
type input "2022"
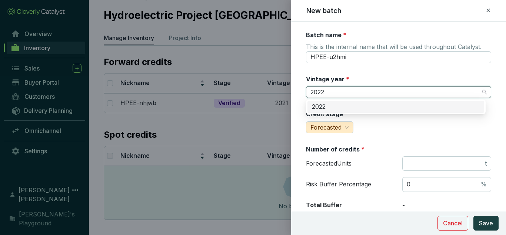
click at [414, 109] on div "2022" at bounding box center [396, 107] width 168 height 8
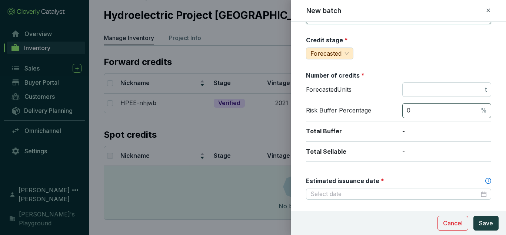
scroll to position [74, 0]
click at [419, 89] on input "number" at bounding box center [445, 89] width 77 height 8
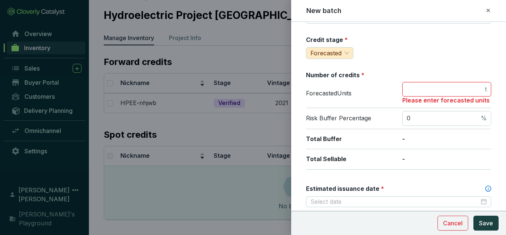
click at [419, 89] on input "number" at bounding box center [445, 89] width 77 height 8
type input "28342"
click at [432, 142] on div "Total Buffer -" at bounding box center [398, 139] width 185 height 20
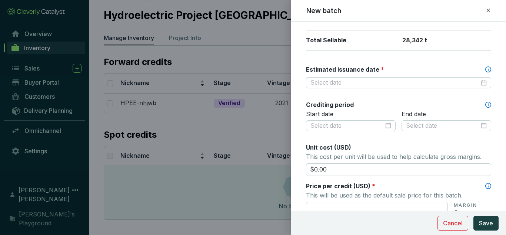
scroll to position [185, 0]
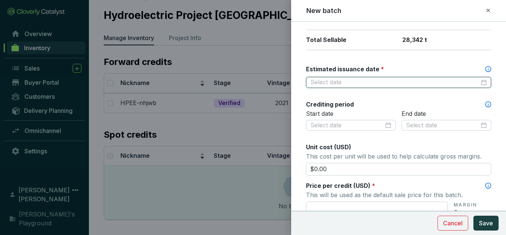
click at [397, 84] on input "Estimated issuance date *" at bounding box center [395, 82] width 169 height 8
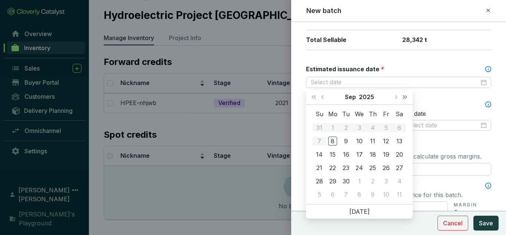
click at [404, 98] on span "Next year (Control + right)" at bounding box center [405, 97] width 4 height 4
click at [311, 97] on button "Last year (Control + left)" at bounding box center [314, 96] width 10 height 15
click at [393, 99] on button "Next month (PageDown)" at bounding box center [396, 96] width 10 height 15
type input "2025-10-31"
click at [389, 181] on div "31" at bounding box center [386, 180] width 9 height 9
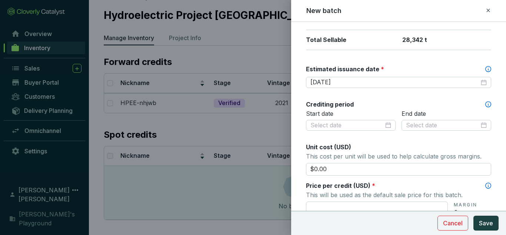
scroll to position [222, 0]
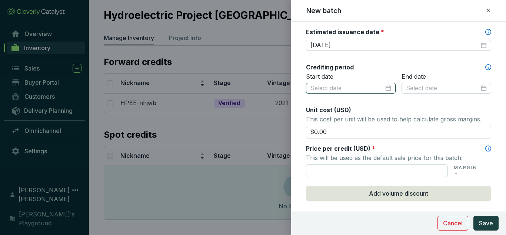
click at [351, 85] on input at bounding box center [347, 88] width 73 height 8
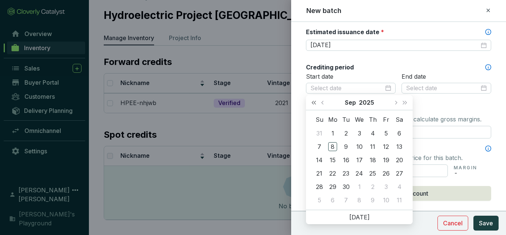
click at [316, 102] on span "Last year (Control + left)" at bounding box center [314, 102] width 4 height 4
click at [323, 101] on span "Previous month (PageUp)" at bounding box center [323, 102] width 4 height 4
click at [315, 98] on button "Last year (Control + left)" at bounding box center [314, 102] width 10 height 15
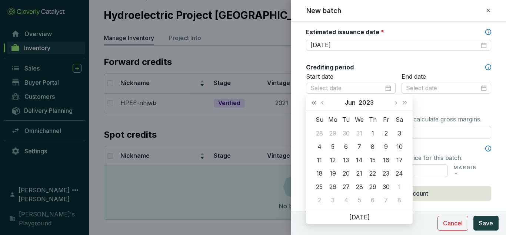
click at [315, 98] on button "Last year (Control + left)" at bounding box center [314, 102] width 10 height 15
click at [321, 101] on button "Previous month (PageUp)" at bounding box center [324, 102] width 10 height 15
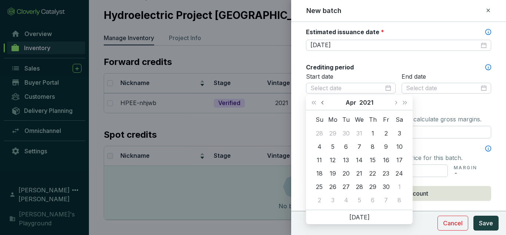
click at [321, 101] on button "Previous month (PageUp)" at bounding box center [324, 102] width 10 height 15
click at [396, 100] on button "Next month (PageDown)" at bounding box center [396, 102] width 10 height 15
type input "2021-01-01"
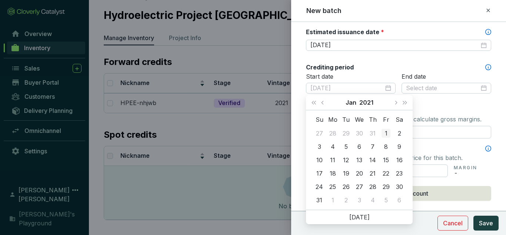
click at [385, 133] on div "1" at bounding box center [386, 133] width 9 height 9
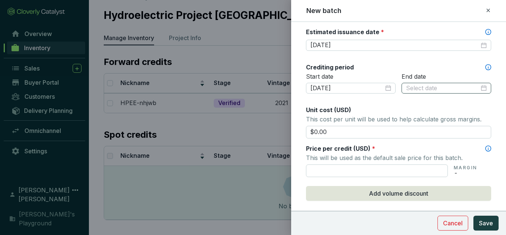
click at [439, 93] on div at bounding box center [447, 88] width 90 height 11
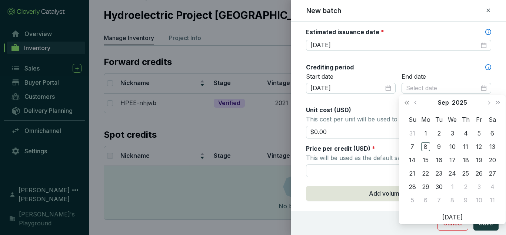
click at [406, 104] on button "Last year (Control + left)" at bounding box center [407, 102] width 10 height 15
type input "2024-09-02"
type input "2024-09-05"
click at [417, 102] on span "Previous month (PageUp)" at bounding box center [416, 102] width 4 height 4
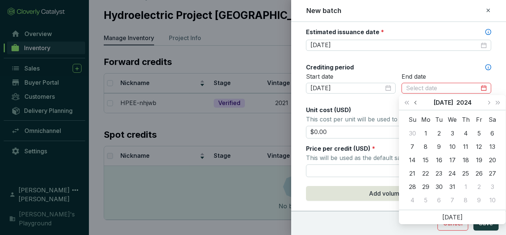
click at [417, 102] on span "Previous month (PageUp)" at bounding box center [416, 102] width 4 height 4
type input "2024-06-30"
click at [414, 198] on div "30" at bounding box center [412, 199] width 9 height 9
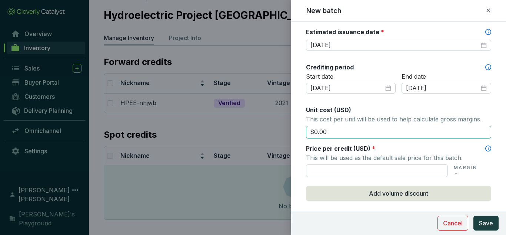
click at [346, 132] on input "$0.00" at bounding box center [398, 132] width 185 height 13
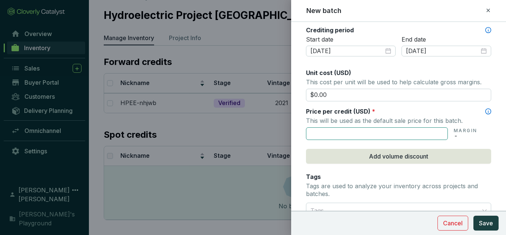
click at [333, 138] on input "text" at bounding box center [377, 133] width 142 height 13
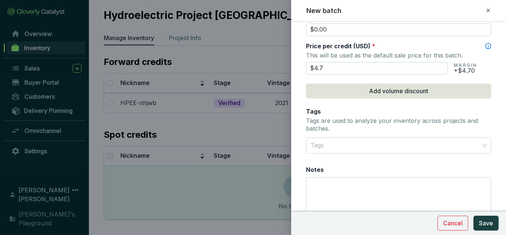
scroll to position [334, 0]
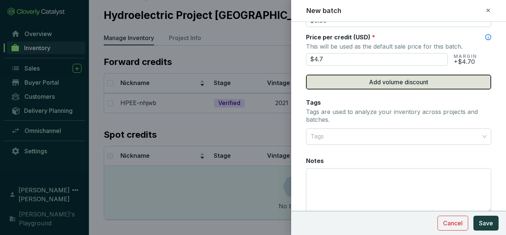
type input "$4.70"
click at [373, 77] on span "Add volume discount" at bounding box center [398, 81] width 59 height 9
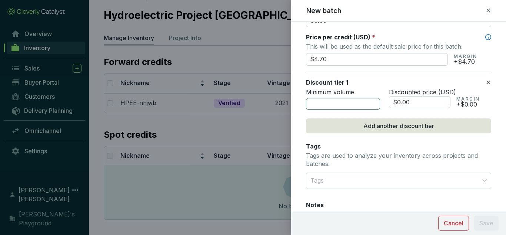
click at [353, 107] on input "number" at bounding box center [343, 104] width 74 height 12
type input "1000"
drag, startPoint x: 396, startPoint y: 105, endPoint x: 442, endPoint y: 98, distance: 46.5
click at [442, 98] on input "$0.00" at bounding box center [420, 102] width 62 height 12
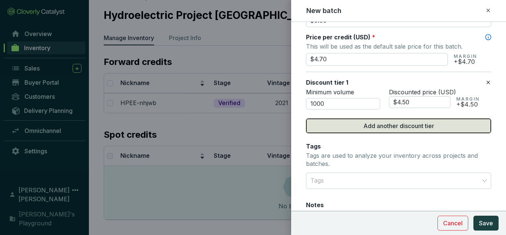
type input "$4.50"
click at [422, 119] on button "Add another discount tier" at bounding box center [398, 125] width 185 height 15
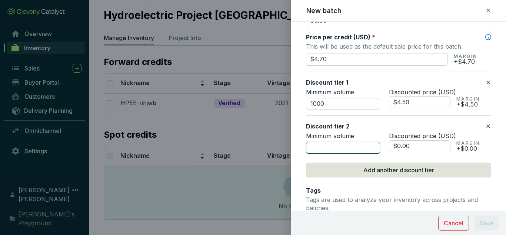
click at [329, 146] on input "number" at bounding box center [343, 148] width 74 height 12
type input "5000"
drag, startPoint x: 395, startPoint y: 146, endPoint x: 411, endPoint y: 146, distance: 15.9
click at [411, 146] on input "$0.00" at bounding box center [420, 146] width 62 height 12
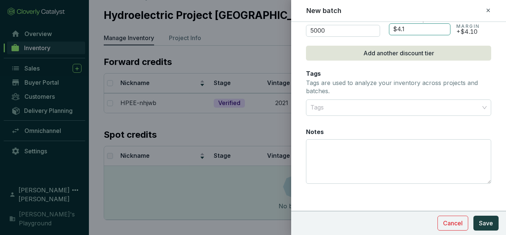
scroll to position [453, 0]
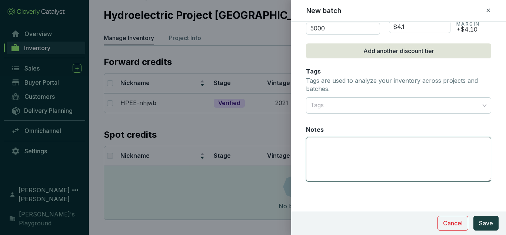
type input "$4.10"
click at [400, 153] on textarea "Notes" at bounding box center [399, 159] width 185 height 44
click at [398, 149] on textarea "Minimum volume per transaction: 500t" at bounding box center [399, 159] width 185 height 44
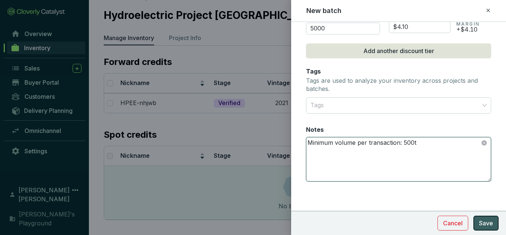
type textarea "Minimum volume per transaction: 500t"
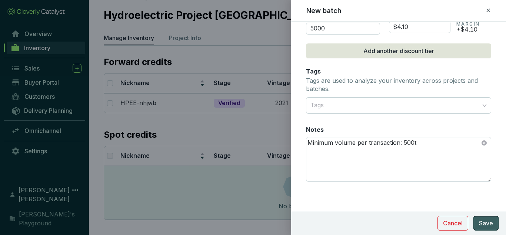
click at [486, 225] on span "Save" at bounding box center [486, 222] width 14 height 9
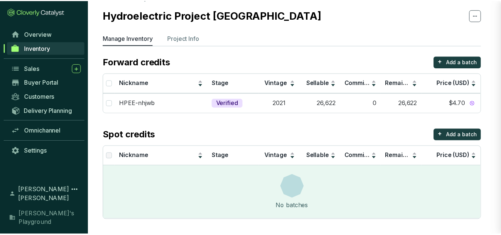
scroll to position [365, 0]
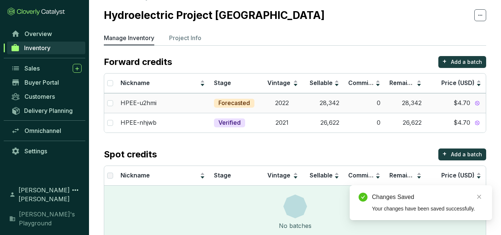
click at [239, 102] on p "Forecasted" at bounding box center [234, 103] width 32 height 8
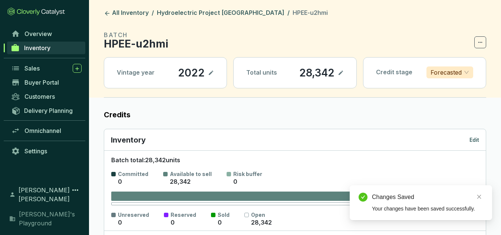
click at [450, 70] on p "Forecasted" at bounding box center [445, 72] width 31 height 11
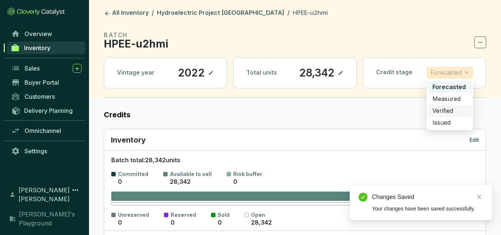
click at [451, 107] on p "Verified" at bounding box center [449, 111] width 35 height 8
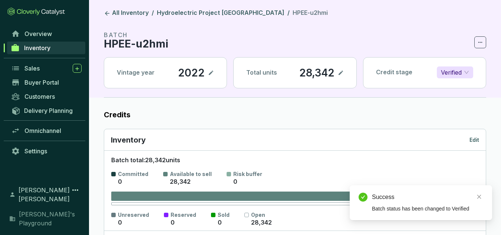
drag, startPoint x: 188, startPoint y: 124, endPoint x: 152, endPoint y: 34, distance: 96.8
click at [106, 9] on link "All Inventory" at bounding box center [126, 13] width 48 height 9
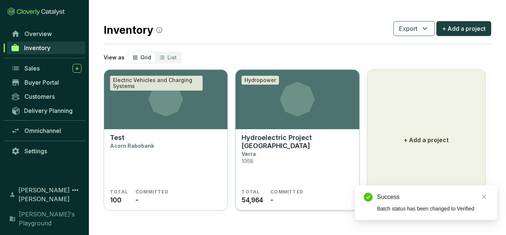
click at [304, 151] on section "Hydroelectric Project El Edén Verra 1068" at bounding box center [298, 160] width 112 height 55
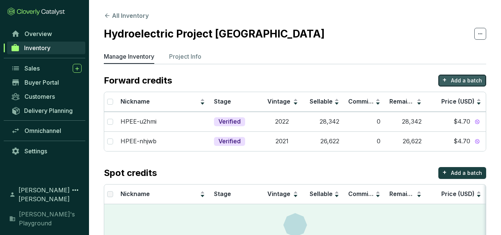
click at [470, 81] on p "Add a batch" at bounding box center [466, 80] width 31 height 7
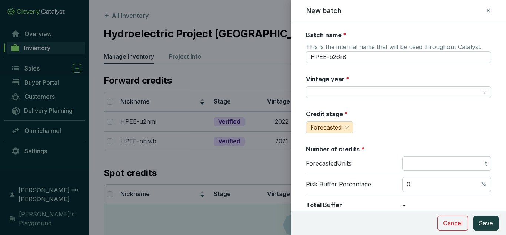
click at [346, 93] on input "Vintage year *" at bounding box center [395, 91] width 169 height 11
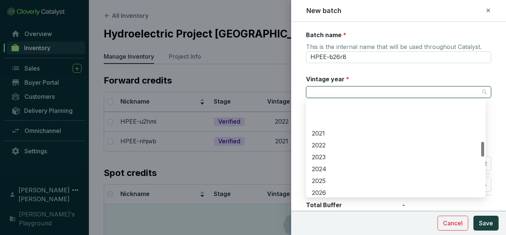
scroll to position [259, 0]
click at [335, 123] on div "2023" at bounding box center [396, 120] width 168 height 8
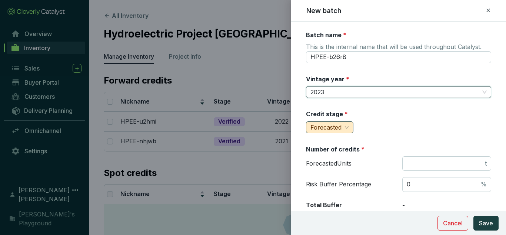
click at [338, 126] on span "Forecasted" at bounding box center [326, 126] width 31 height 7
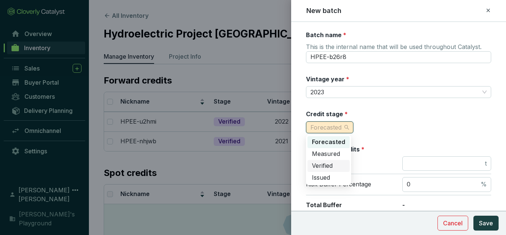
click at [337, 164] on div "Verified" at bounding box center [328, 166] width 33 height 8
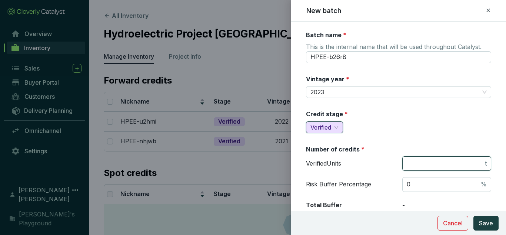
click at [428, 161] on input "number" at bounding box center [445, 163] width 77 height 8
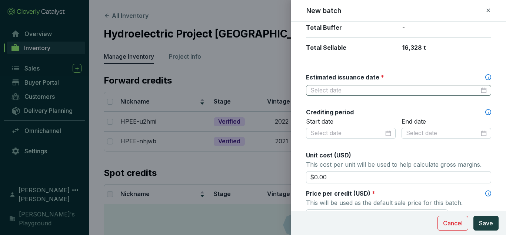
type input "16328"
click at [357, 91] on input "Estimated issuance date *" at bounding box center [395, 90] width 169 height 8
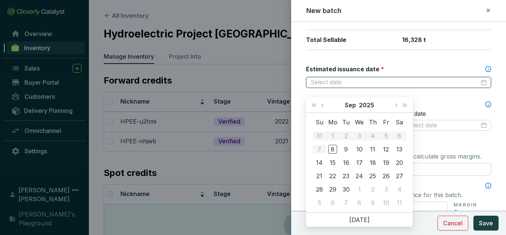
scroll to position [177, 0]
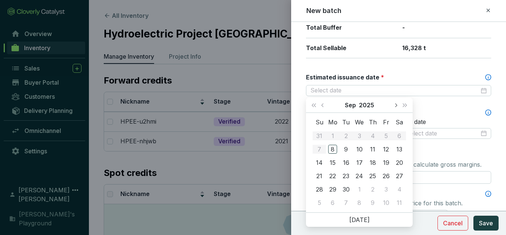
click at [396, 104] on span "Next month (PageDown)" at bounding box center [396, 105] width 4 height 4
type input "2025-10-31"
click at [387, 185] on div "31" at bounding box center [386, 189] width 9 height 9
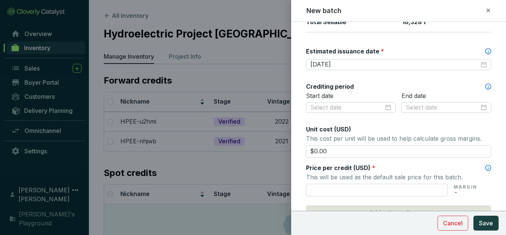
scroll to position [214, 0]
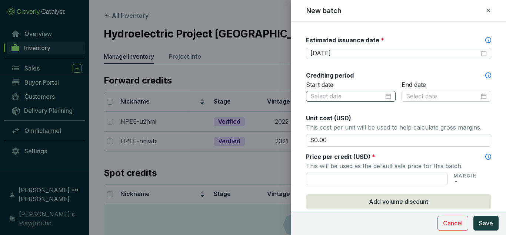
click at [367, 100] on div at bounding box center [351, 96] width 90 height 11
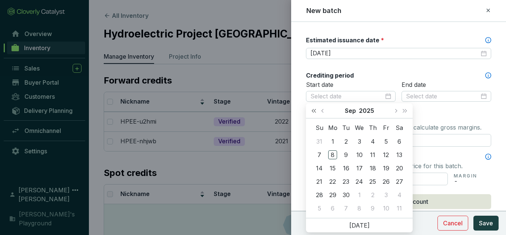
click at [313, 108] on button "Last year (Control + left)" at bounding box center [314, 110] width 10 height 15
click at [324, 109] on span "Previous month (PageUp)" at bounding box center [323, 111] width 4 height 4
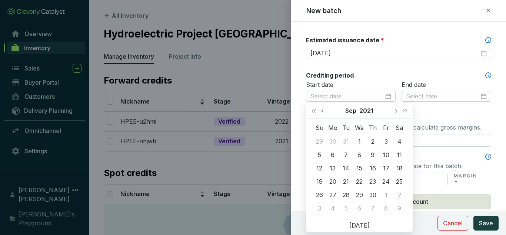
click at [324, 109] on span "Previous month (PageUp)" at bounding box center [323, 111] width 4 height 4
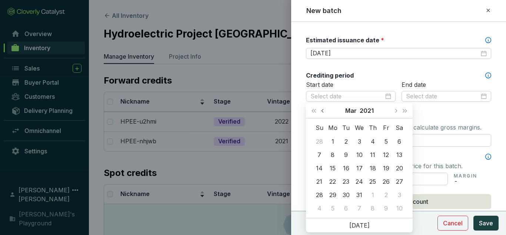
click at [324, 109] on span "Previous month (PageUp)" at bounding box center [323, 111] width 4 height 4
type input "2021-01-01"
click at [386, 139] on div "1" at bounding box center [386, 141] width 9 height 9
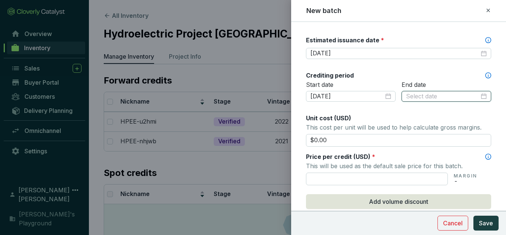
click at [469, 95] on input at bounding box center [442, 96] width 73 height 8
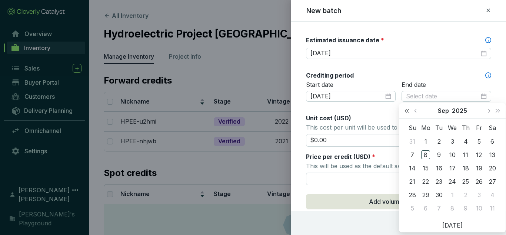
click at [403, 111] on button "Last year (Control + left)" at bounding box center [407, 110] width 10 height 15
click at [414, 111] on button "Previous month (PageUp)" at bounding box center [417, 110] width 10 height 15
type input "2024-06-30"
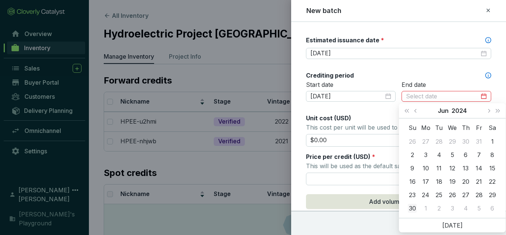
type input "2024-06-30"
click at [410, 208] on div "30" at bounding box center [412, 208] width 9 height 9
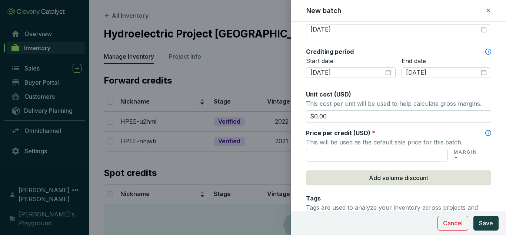
scroll to position [251, 0]
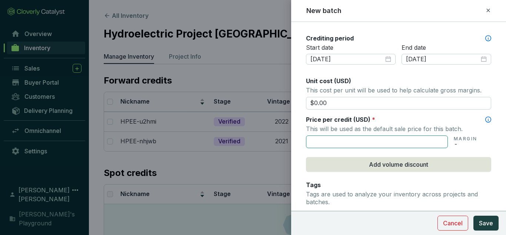
click at [349, 142] on input "text" at bounding box center [377, 141] width 142 height 13
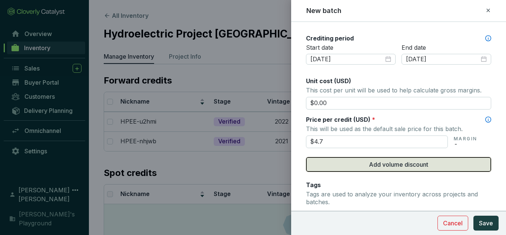
type input "$4.70"
click at [371, 163] on span "Add volume discount" at bounding box center [398, 164] width 59 height 9
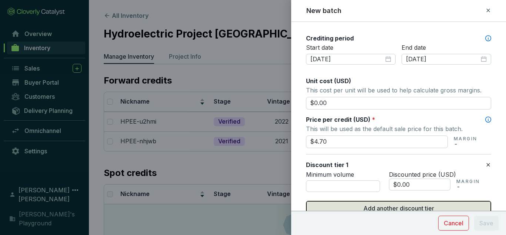
scroll to position [363, 0]
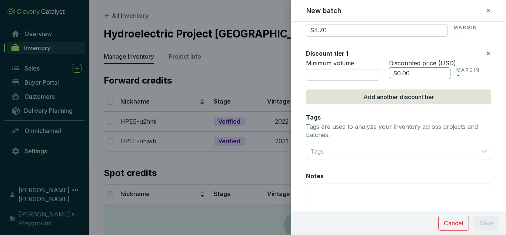
click at [419, 73] on input "$0.00" at bounding box center [420, 73] width 62 height 12
drag, startPoint x: 396, startPoint y: 73, endPoint x: 432, endPoint y: 70, distance: 35.3
click at [432, 70] on input "$0.00" at bounding box center [420, 73] width 62 height 12
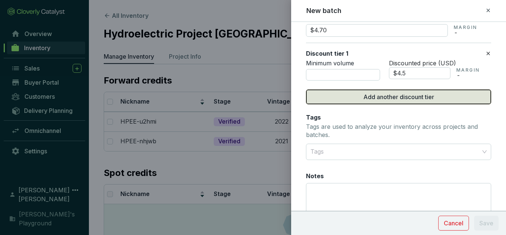
type input "$4.50"
click at [399, 100] on span "Add another discount tier" at bounding box center [399, 96] width 71 height 9
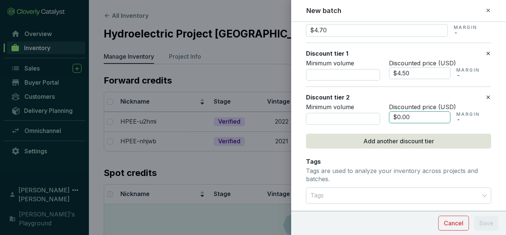
drag, startPoint x: 411, startPoint y: 115, endPoint x: 397, endPoint y: 113, distance: 15.1
click at [397, 113] on input "$0.00" at bounding box center [420, 117] width 62 height 12
type input "$0"
type input "$4.10"
click at [361, 75] on input "number" at bounding box center [343, 75] width 74 height 12
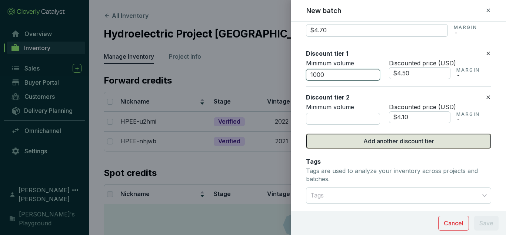
type input "1000"
click at [344, 135] on button "Add another discount tier" at bounding box center [398, 140] width 185 height 15
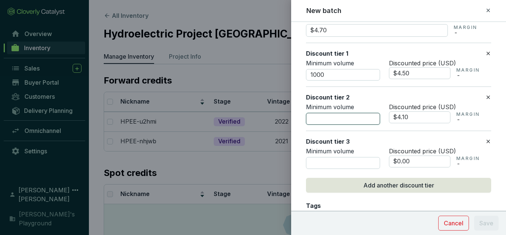
click at [352, 120] on input "number" at bounding box center [343, 119] width 74 height 12
type input "5000"
click at [479, 140] on div "Discount tier 3" at bounding box center [395, 141] width 179 height 8
click at [486, 140] on icon at bounding box center [489, 141] width 6 height 9
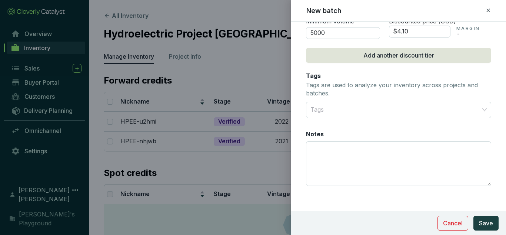
scroll to position [453, 0]
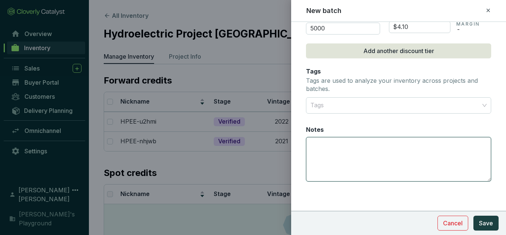
click at [349, 153] on textarea "Notes" at bounding box center [399, 159] width 185 height 44
paste textarea "Minimum volume per transaction: 500t"
type textarea "Minimum volume per transaction: 500t"
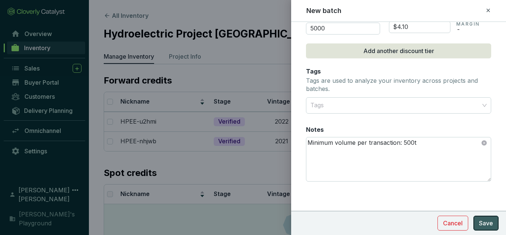
click at [492, 226] on span "Save" at bounding box center [486, 222] width 14 height 9
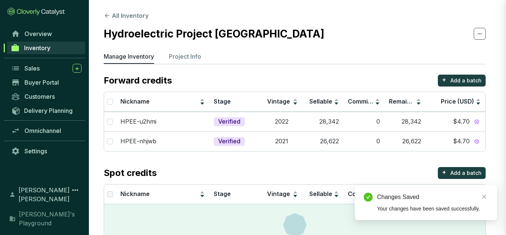
scroll to position [365, 0]
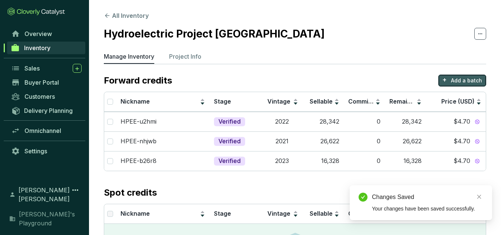
click at [447, 79] on p "+" at bounding box center [444, 80] width 4 height 10
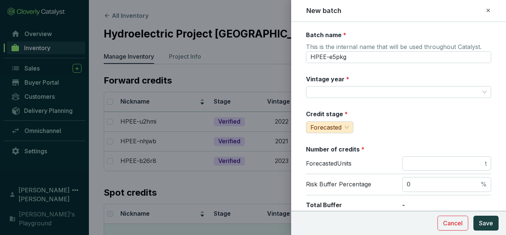
click at [341, 94] on input "Vintage year *" at bounding box center [395, 91] width 169 height 11
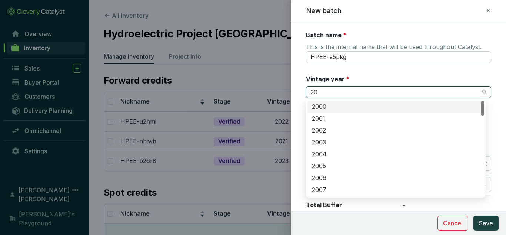
type input "202"
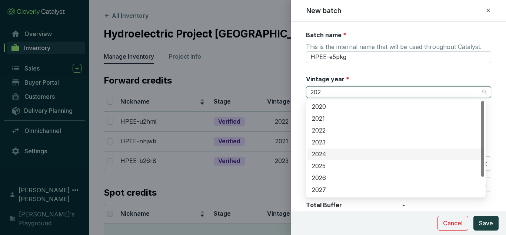
click at [334, 155] on div "2024" at bounding box center [396, 154] width 168 height 8
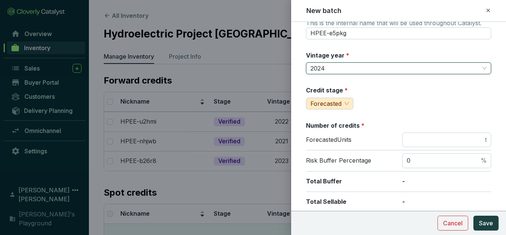
scroll to position [37, 0]
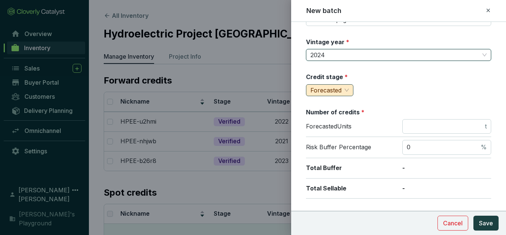
click at [345, 93] on span "Forecasted" at bounding box center [330, 90] width 39 height 11
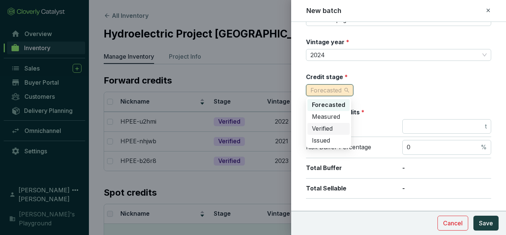
click at [333, 128] on span "Verified" at bounding box center [322, 128] width 21 height 7
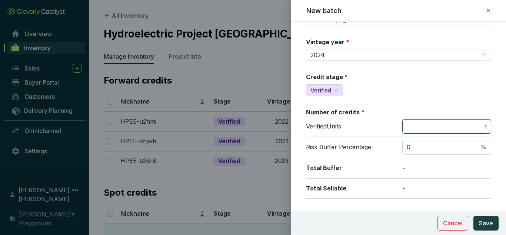
click at [454, 122] on input "number" at bounding box center [445, 126] width 77 height 8
type input "10184"
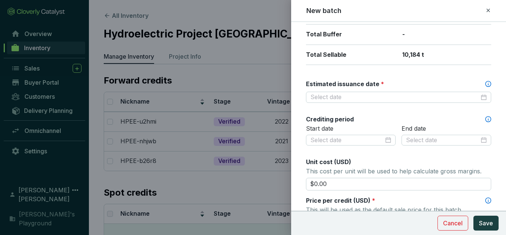
scroll to position [185, 0]
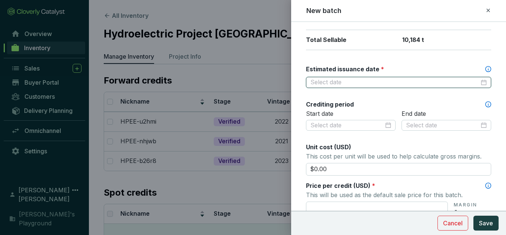
click at [371, 83] on input "Estimated issuance date *" at bounding box center [395, 82] width 169 height 8
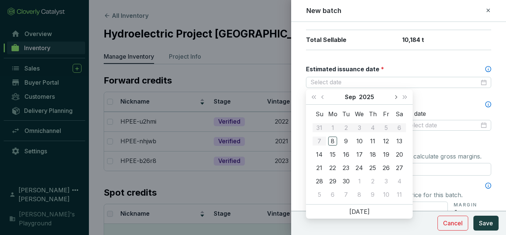
click at [397, 98] on button "Next month (PageDown)" at bounding box center [396, 96] width 10 height 15
type input "2025-10-31"
click at [385, 178] on div "31" at bounding box center [386, 180] width 9 height 9
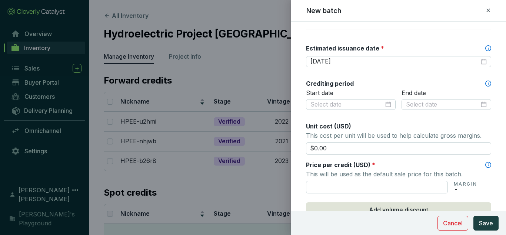
scroll to position [222, 0]
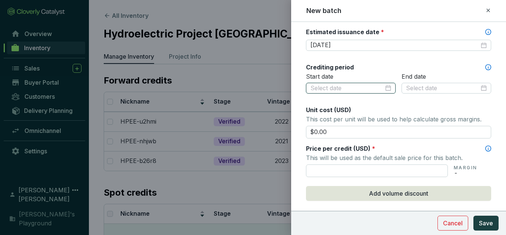
click at [361, 90] on input at bounding box center [347, 88] width 73 height 8
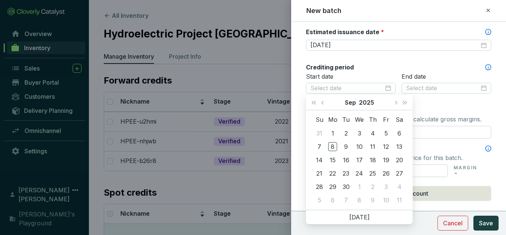
click at [370, 60] on div "Batch name * This is the internal name that will be used throughout Catalyst. H…" at bounding box center [398, 70] width 185 height 524
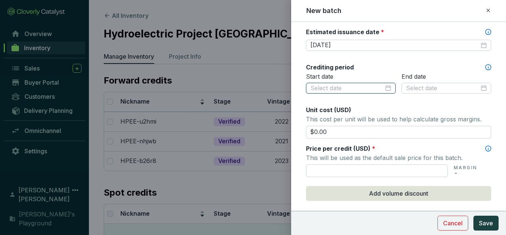
click at [360, 86] on input at bounding box center [347, 88] width 73 height 8
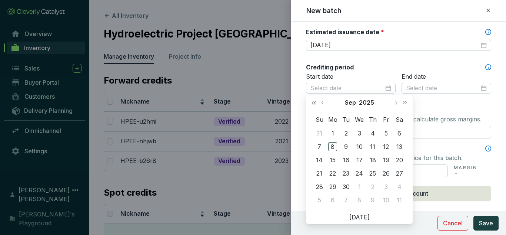
click at [311, 102] on button "Last year (Control + left)" at bounding box center [314, 102] width 10 height 15
click at [325, 101] on button "Previous month (PageUp)" at bounding box center [324, 102] width 10 height 15
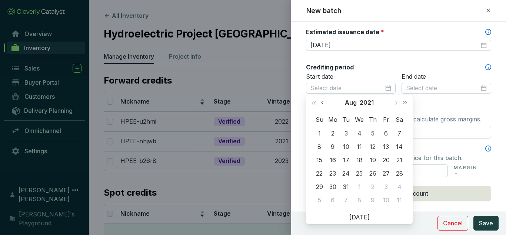
click at [325, 101] on button "Previous month (PageUp)" at bounding box center [324, 102] width 10 height 15
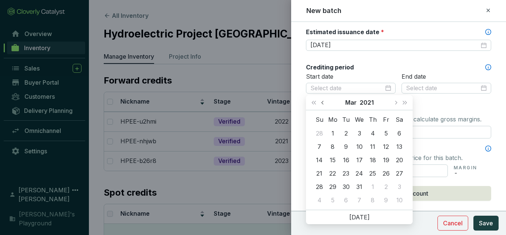
click at [325, 101] on button "Previous month (PageUp)" at bounding box center [324, 102] width 10 height 15
type input "2021-01-01"
click at [387, 134] on div "1" at bounding box center [386, 133] width 9 height 9
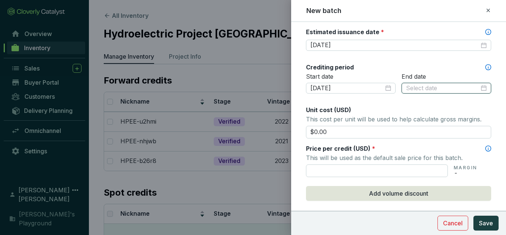
click at [472, 90] on input at bounding box center [442, 88] width 73 height 8
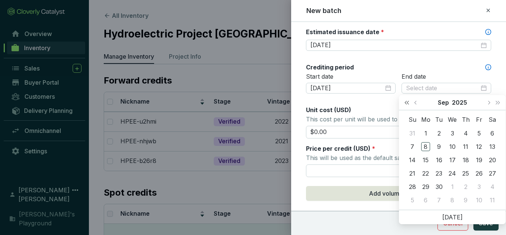
click at [402, 102] on button "Last year (Control + left)" at bounding box center [407, 102] width 10 height 15
click at [416, 105] on button "Previous month (PageUp)" at bounding box center [417, 102] width 10 height 15
type input "2024-06-30"
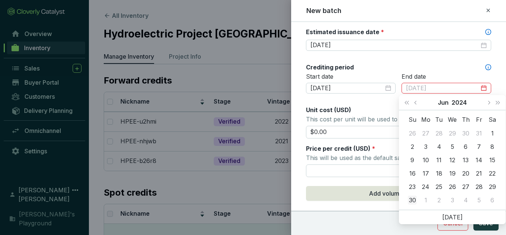
click at [412, 198] on div "30" at bounding box center [412, 199] width 9 height 9
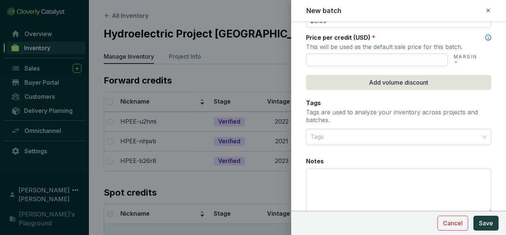
scroll to position [334, 0]
click at [383, 60] on input "text" at bounding box center [377, 59] width 142 height 13
type input "$4.70"
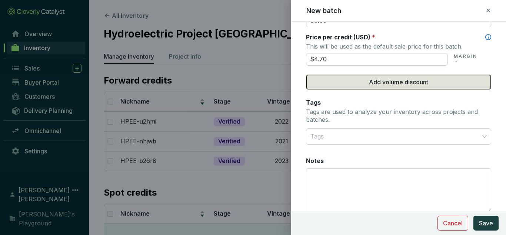
click at [381, 78] on span "Add volume discount" at bounding box center [398, 81] width 59 height 9
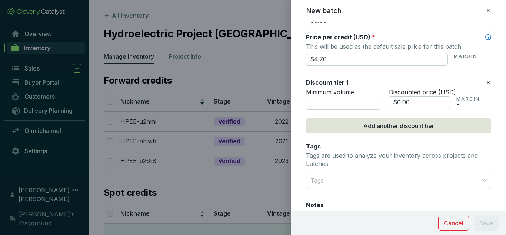
click at [353, 94] on p "Minimum volume" at bounding box center [343, 92] width 74 height 8
click at [354, 99] on input "number" at bounding box center [343, 104] width 74 height 12
type input "1000"
drag, startPoint x: 409, startPoint y: 102, endPoint x: 396, endPoint y: 103, distance: 13.0
click at [396, 103] on input "$0.00" at bounding box center [420, 102] width 62 height 12
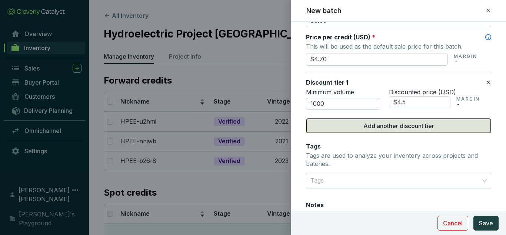
type input "$4.50"
click at [376, 130] on span "Add another discount tier" at bounding box center [399, 125] width 71 height 9
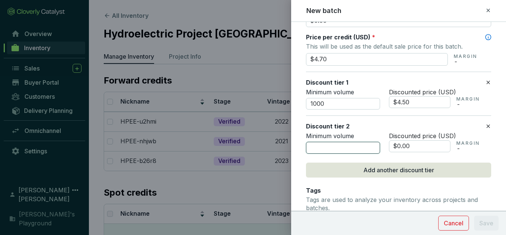
click at [334, 153] on input "number" at bounding box center [343, 148] width 74 height 12
type input "5000"
drag, startPoint x: 396, startPoint y: 146, endPoint x: 472, endPoint y: 141, distance: 76.5
click at [472, 141] on section "$0.00 MARGIN -" at bounding box center [440, 146] width 102 height 12
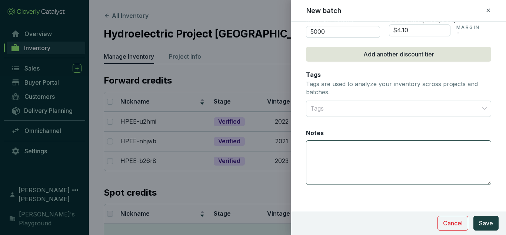
scroll to position [453, 0]
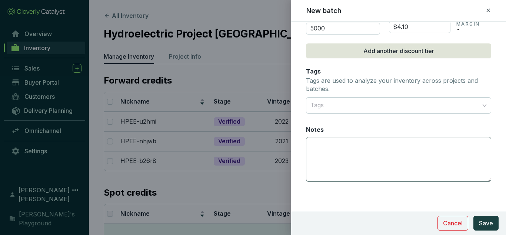
type input "$4.10"
click at [398, 160] on textarea "Notes" at bounding box center [399, 159] width 185 height 44
paste textarea "Minimum volume per transaction: 500t"
type textarea "Minimum volume per transaction: 500t"
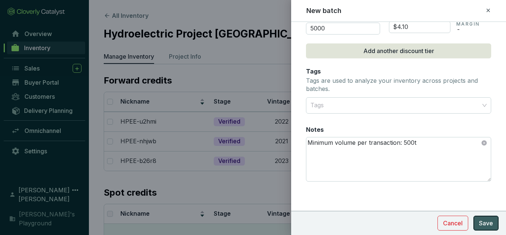
click at [492, 222] on span "Save" at bounding box center [486, 222] width 14 height 9
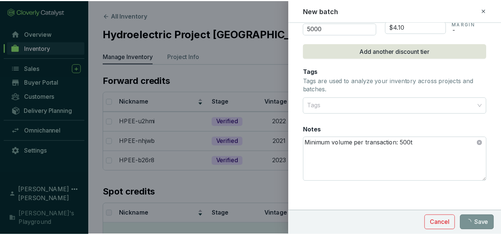
scroll to position [365, 0]
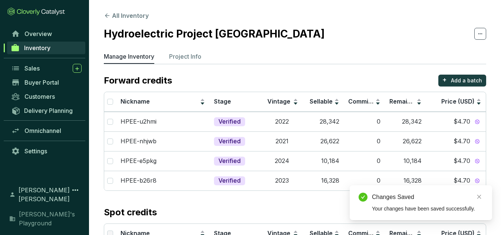
click at [317, 74] on section "All Inventory Hydroelectric Project El Edén Manage Inventory Project Info Forwa…" at bounding box center [295, 156] width 412 height 312
